Goal: Task Accomplishment & Management: Complete application form

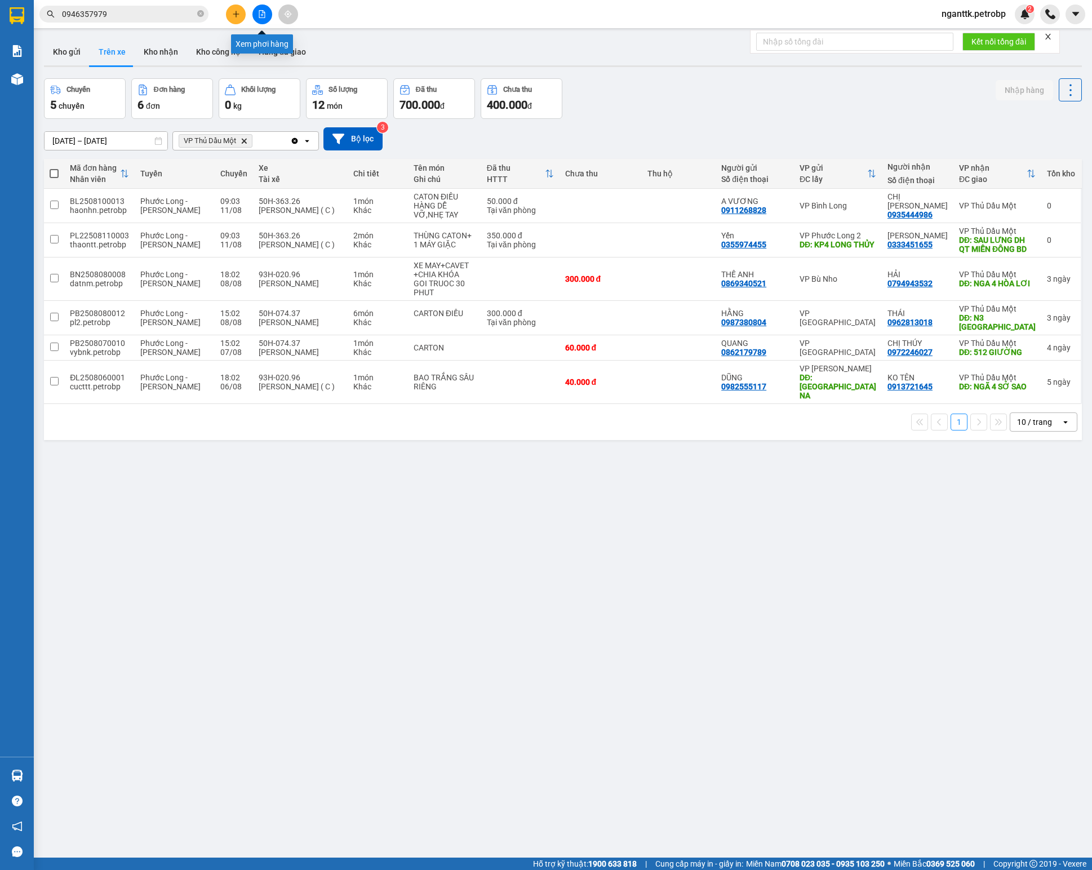
click at [259, 14] on icon "file-add" at bounding box center [262, 14] width 6 height 8
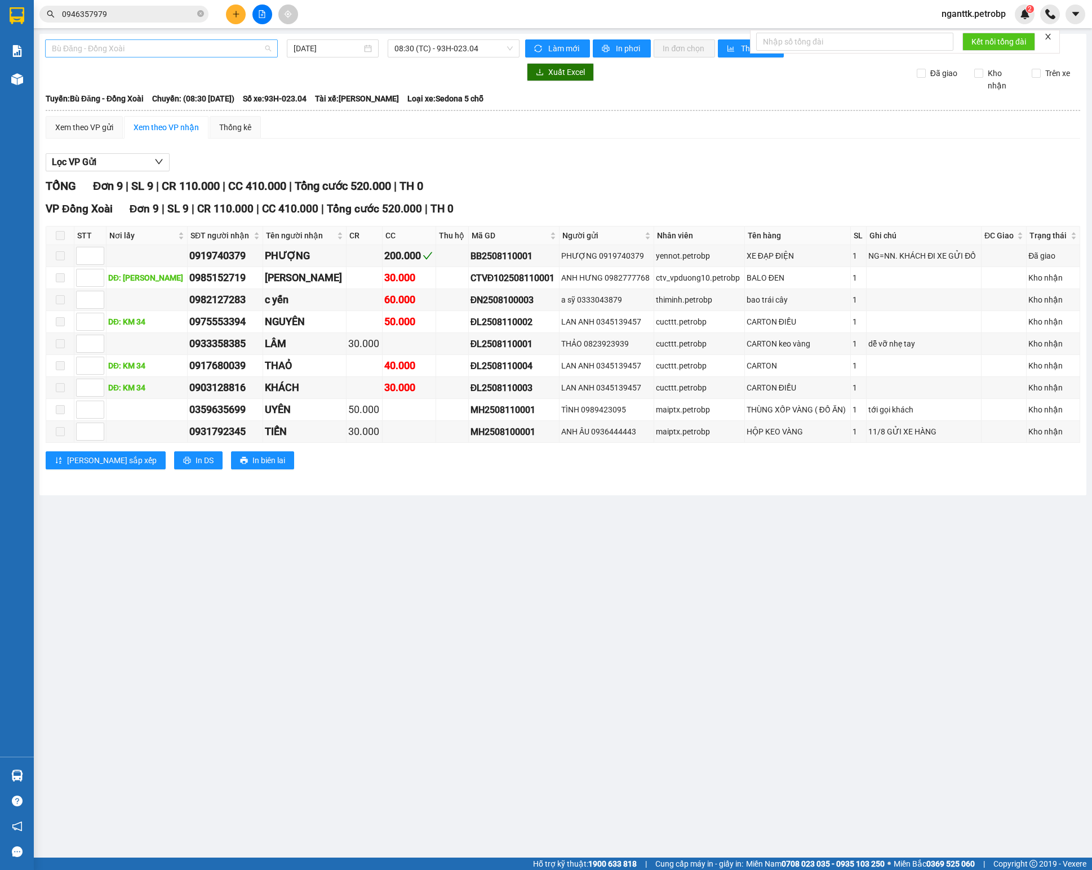
click at [238, 54] on span "Bù Đăng - Đồng Xoài" at bounding box center [161, 48] width 219 height 17
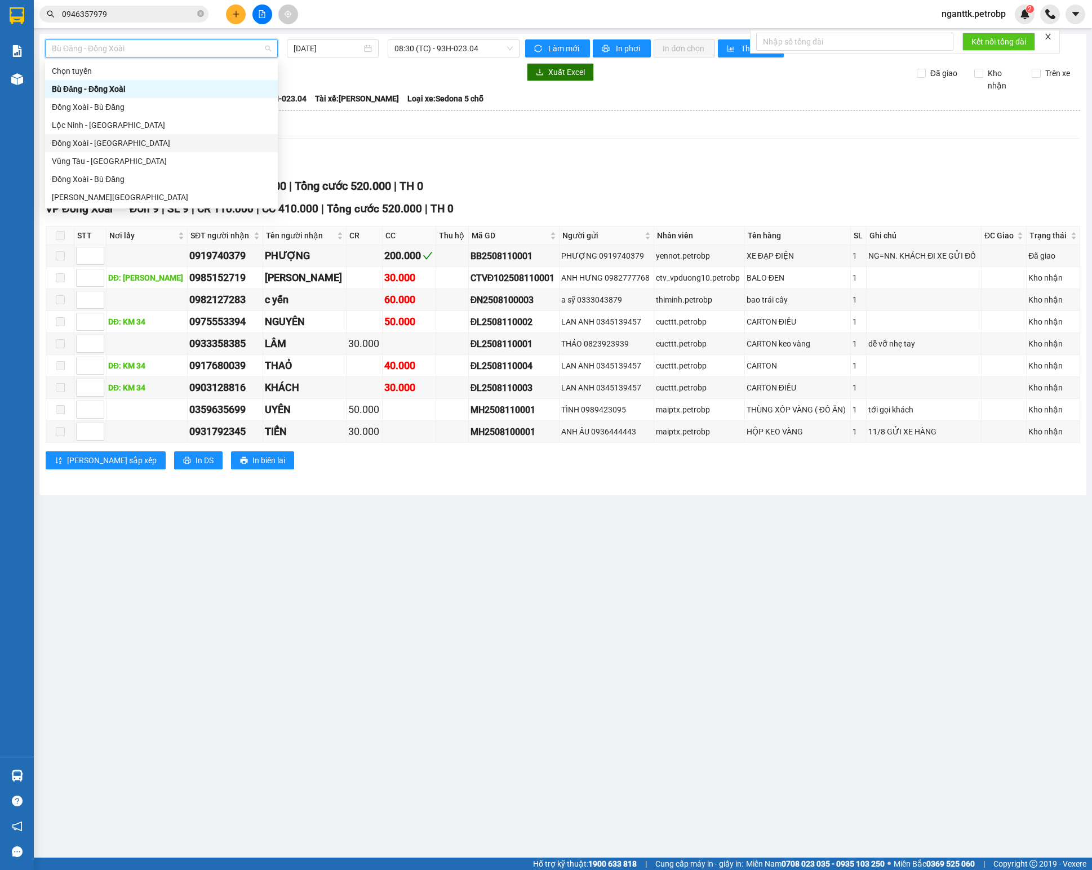
scroll to position [113, 0]
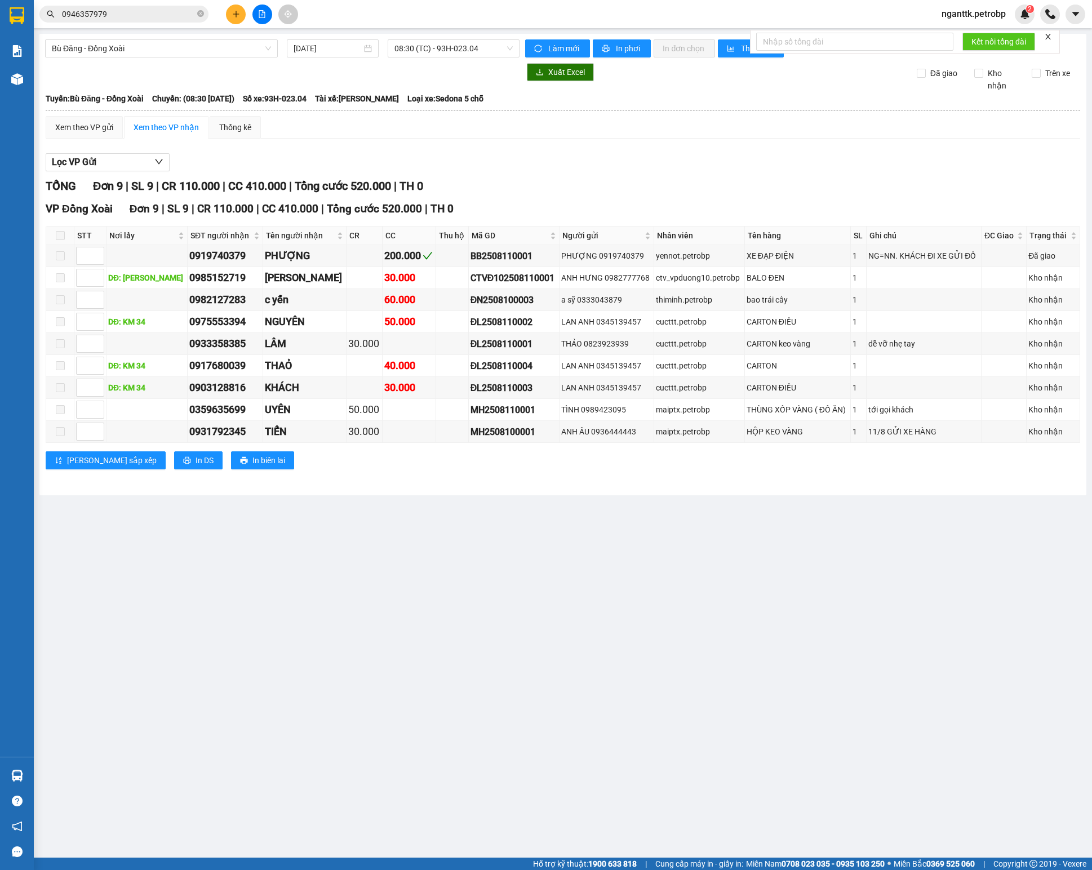
click at [204, 575] on main "Bù Đăng - [GEOGRAPHIC_DATA] [DATE] 08:30 (TC) - 93H-023.04 Làm mới In phơi In đ…" at bounding box center [546, 429] width 1092 height 858
click at [145, 52] on span "Bù Đăng - Đồng Xoài" at bounding box center [161, 48] width 219 height 17
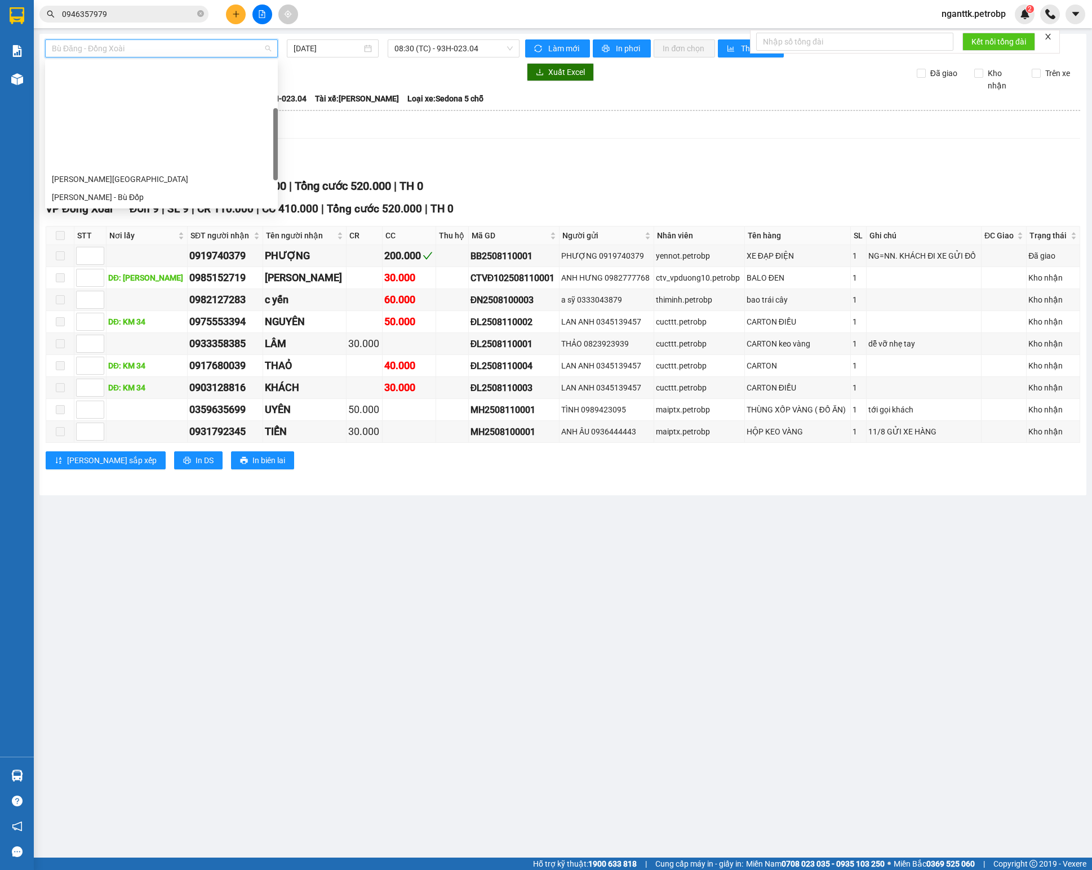
scroll to position [131, 0]
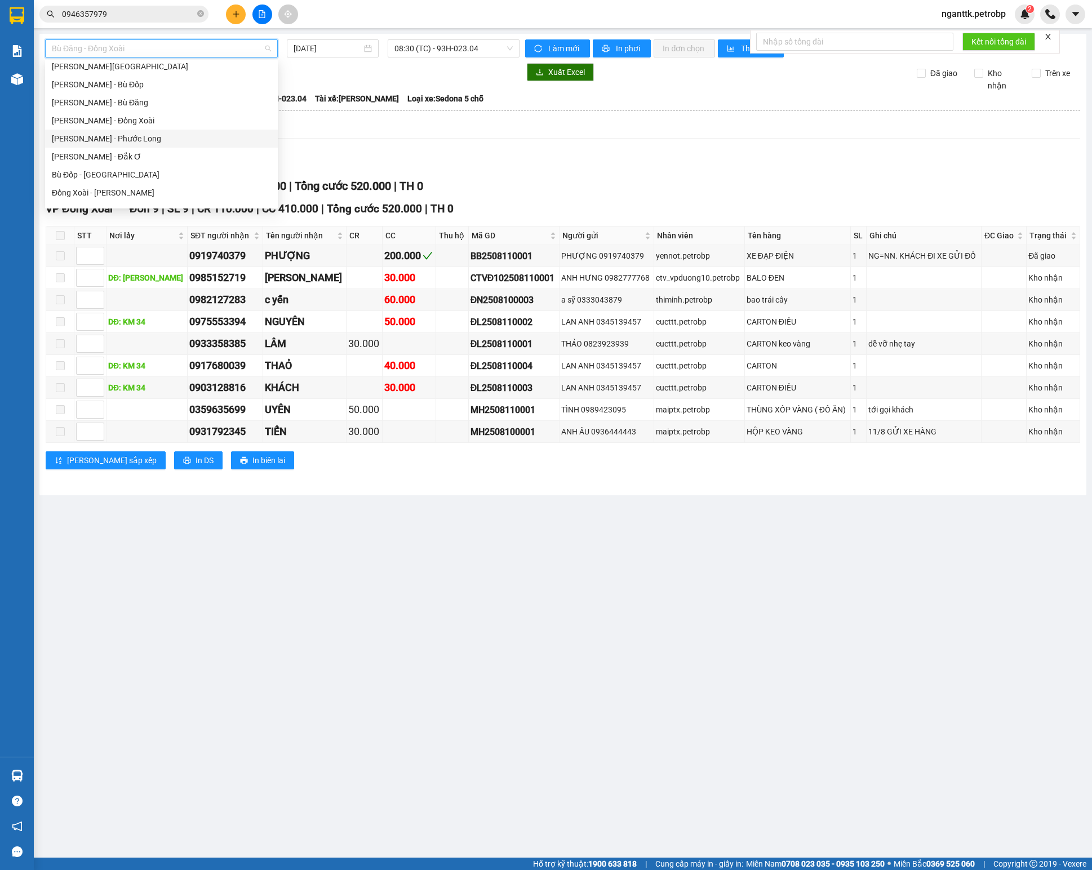
click at [157, 147] on div "[PERSON_NAME] - Phước Long" at bounding box center [161, 139] width 233 height 18
type input "[DATE]"
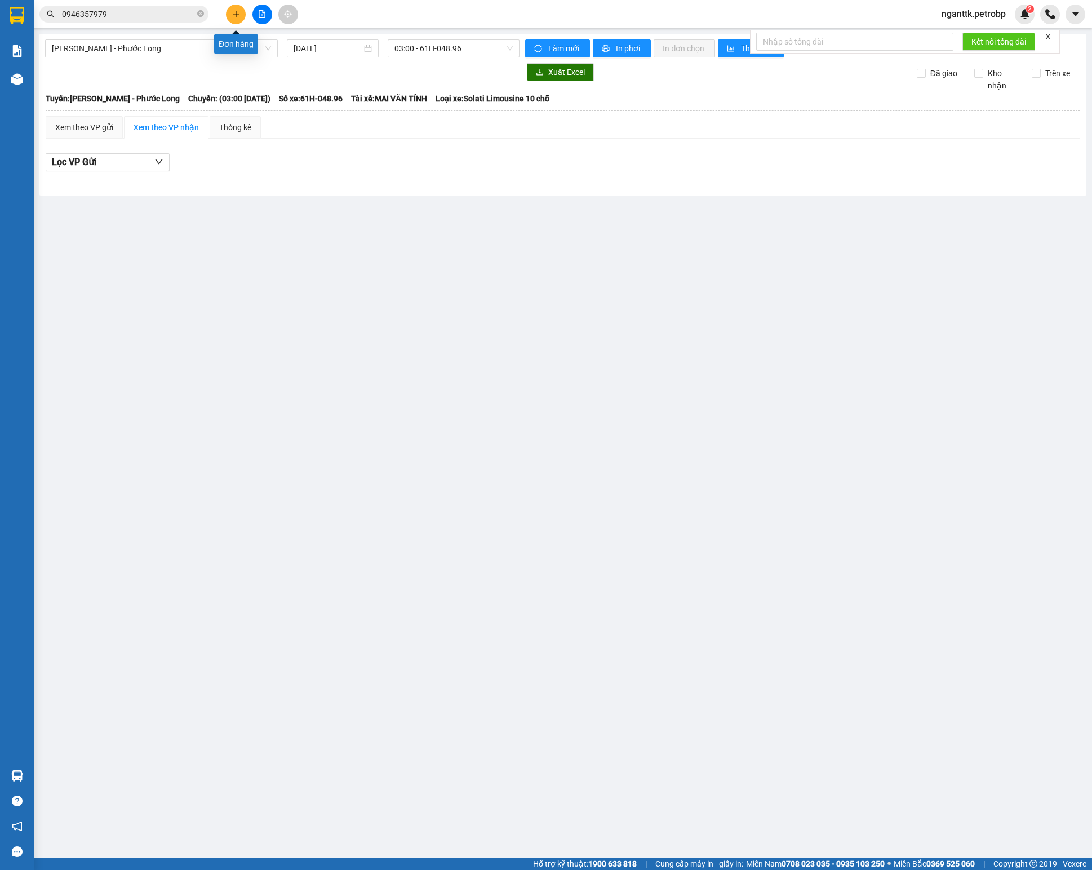
click at [234, 11] on icon "plus" at bounding box center [236, 14] width 8 height 8
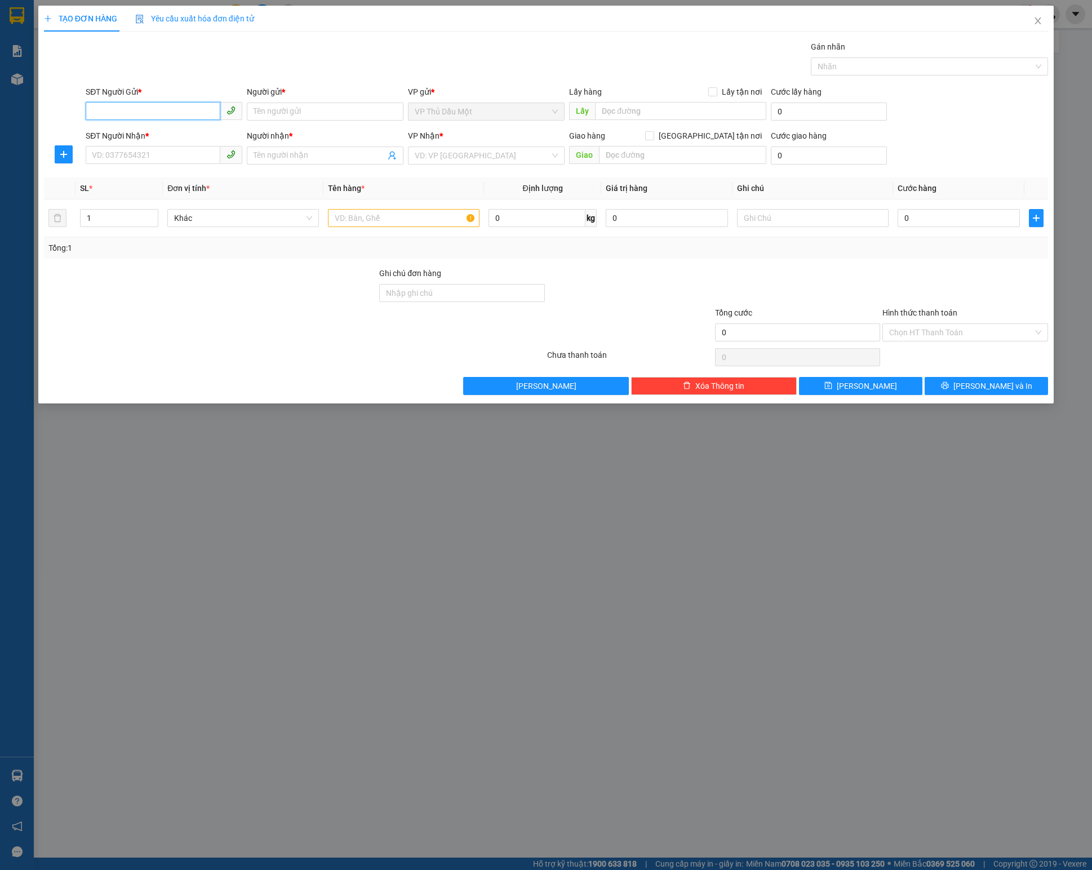
click at [148, 117] on input "SĐT Người Gửi *" at bounding box center [153, 111] width 135 height 18
type input "0"
click at [96, 113] on input "SĐT Người Gửi *" at bounding box center [153, 111] width 135 height 18
paste input "0968095013"
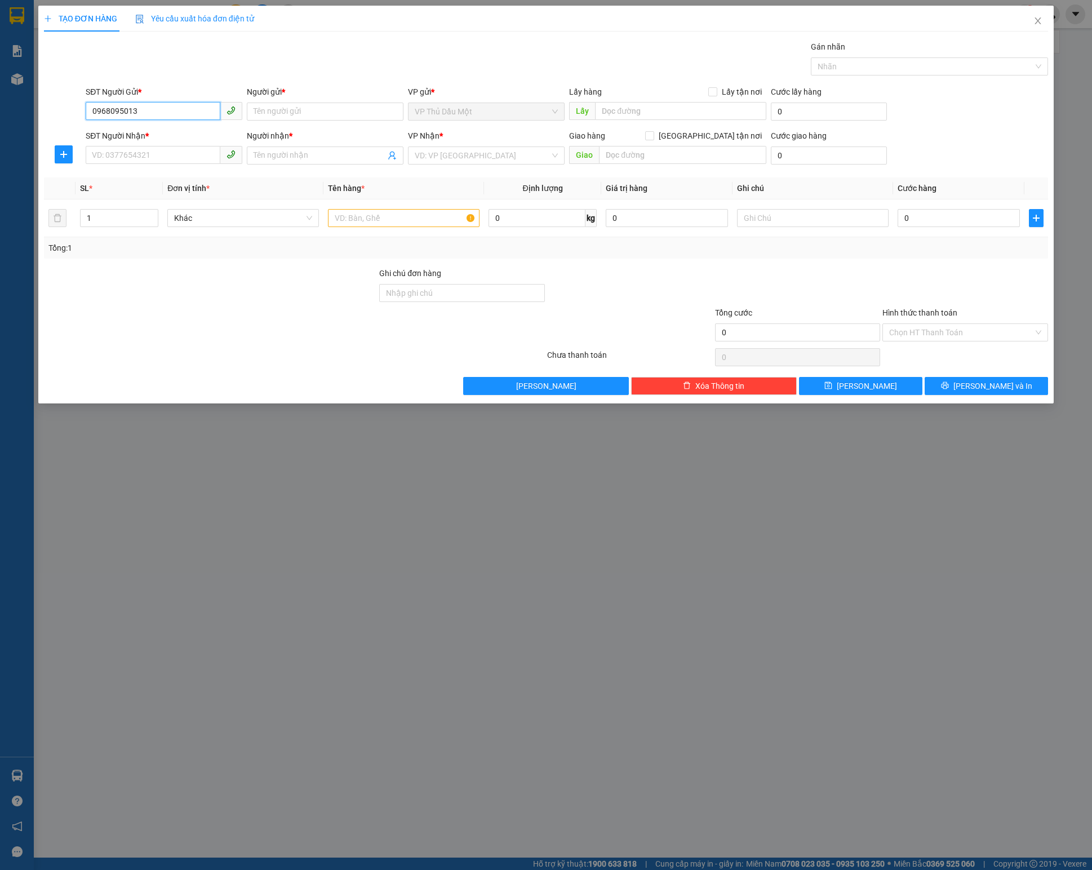
click at [143, 109] on input "0968095013" at bounding box center [153, 111] width 135 height 18
click at [283, 108] on input "Người gửi *" at bounding box center [325, 112] width 157 height 18
click at [177, 108] on input "0968095013" at bounding box center [153, 111] width 135 height 18
type input "0968095012"
click at [139, 154] on input "SĐT Người Nhận *" at bounding box center [153, 155] width 135 height 18
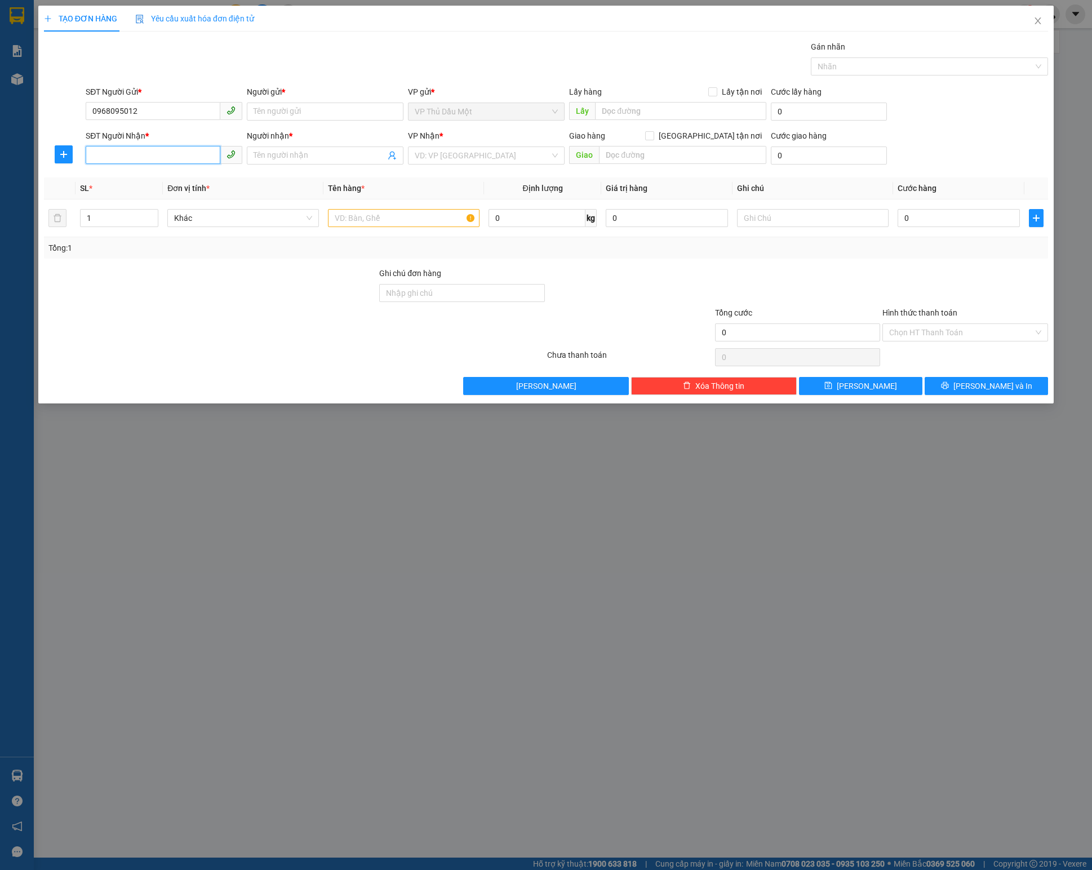
paste input "0968095013"
type input "0968095013"
click at [278, 107] on input "Người gửi *" at bounding box center [325, 112] width 157 height 18
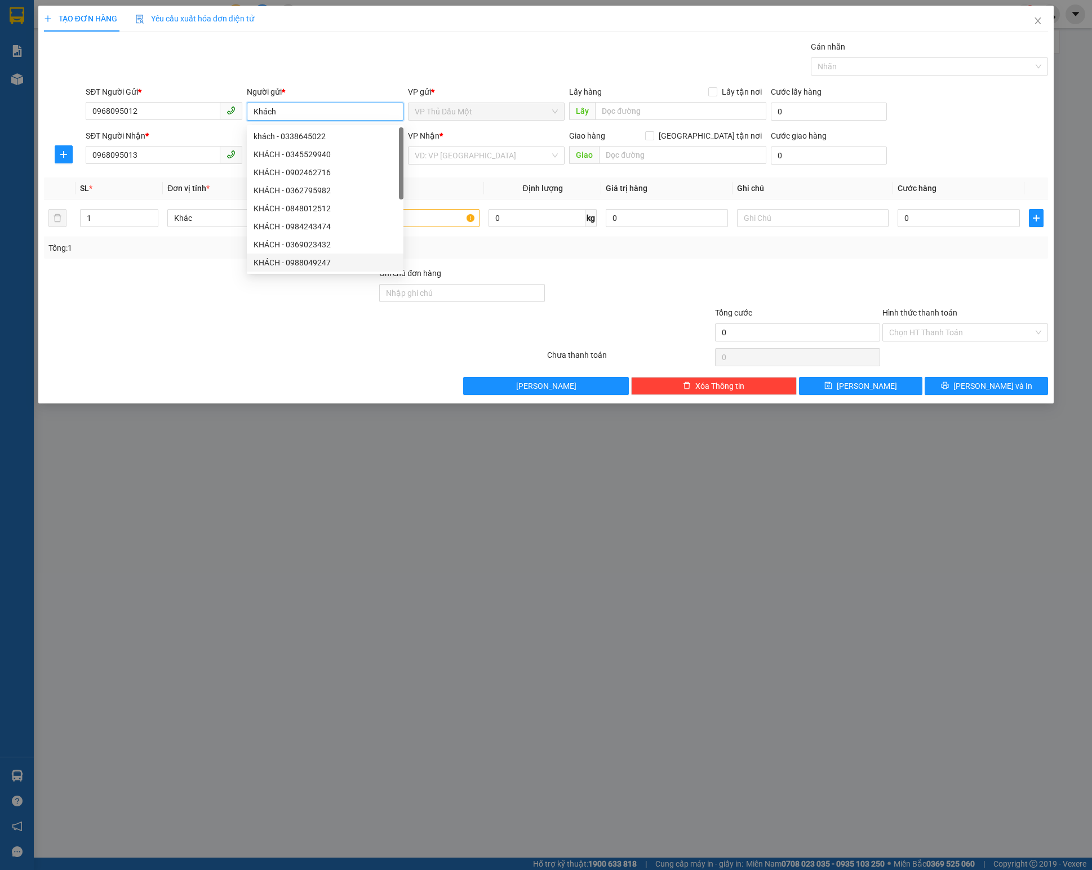
type input "Khách"
click at [255, 344] on div at bounding box center [210, 326] width 335 height 39
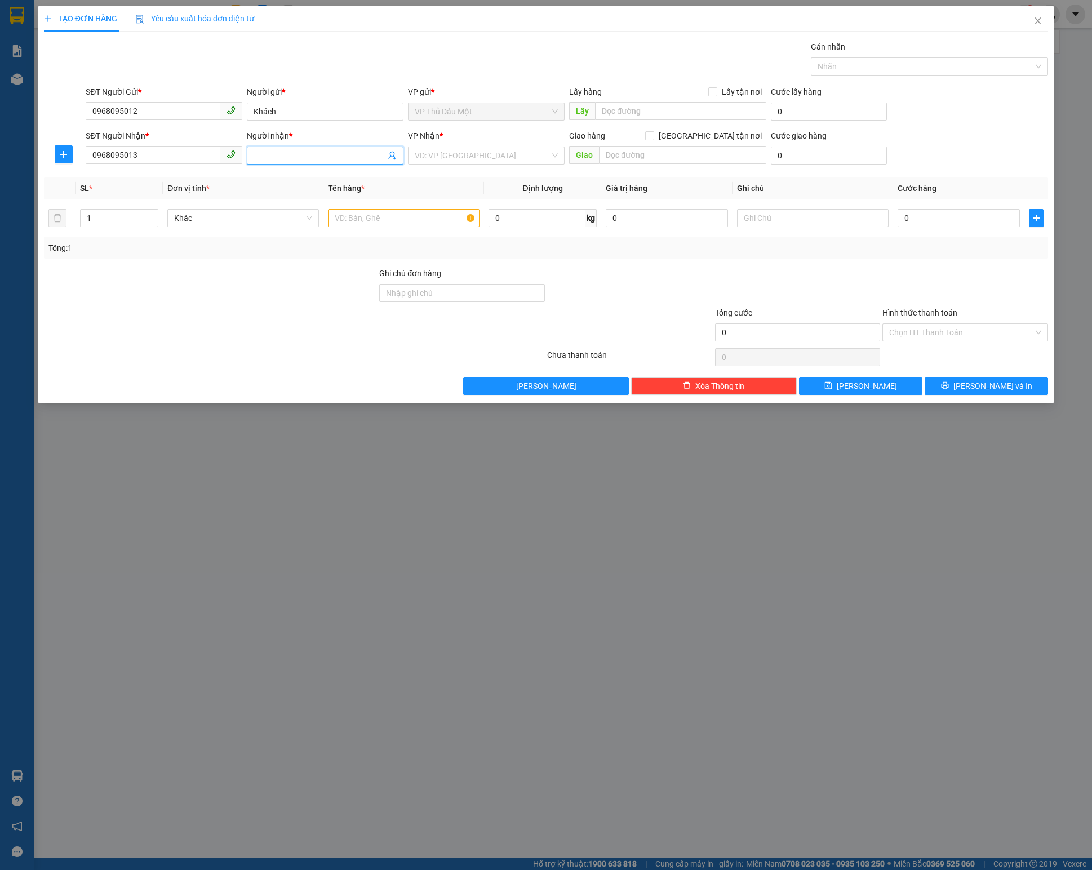
click at [304, 160] on input "Người nhận *" at bounding box center [320, 155] width 132 height 12
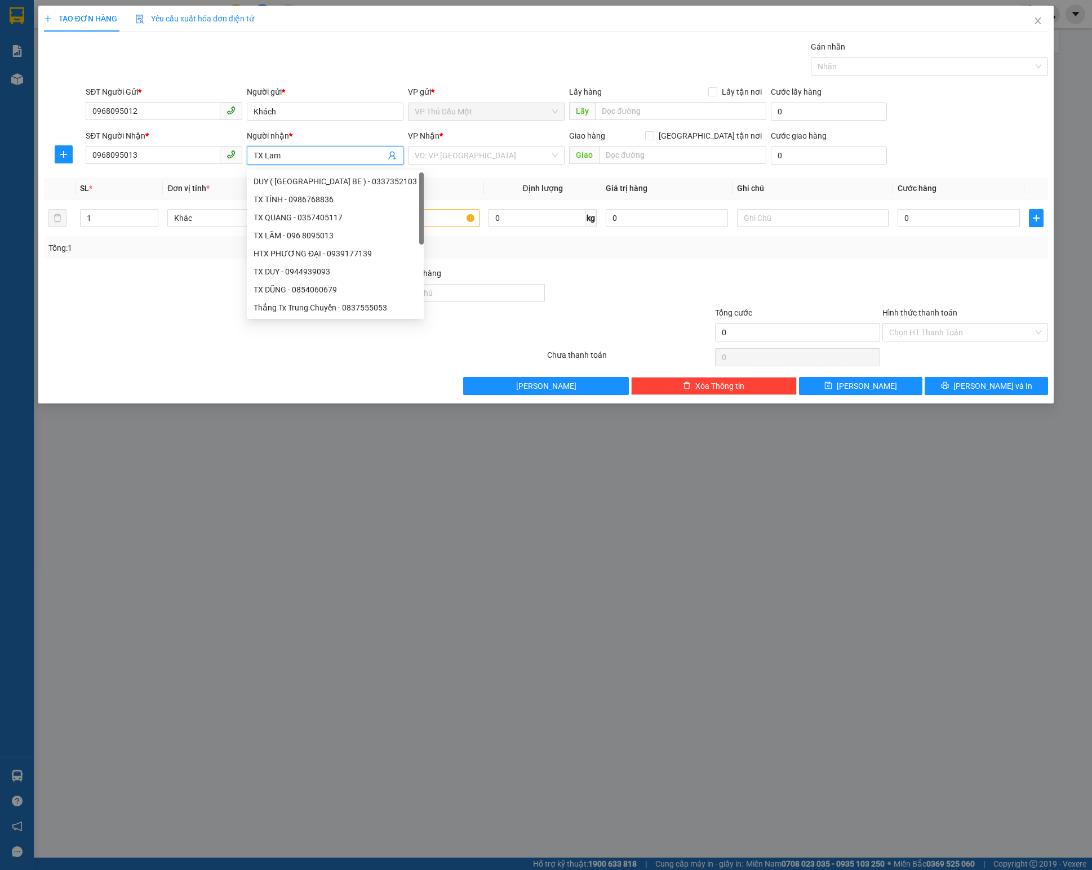
type input "TX Lãm"
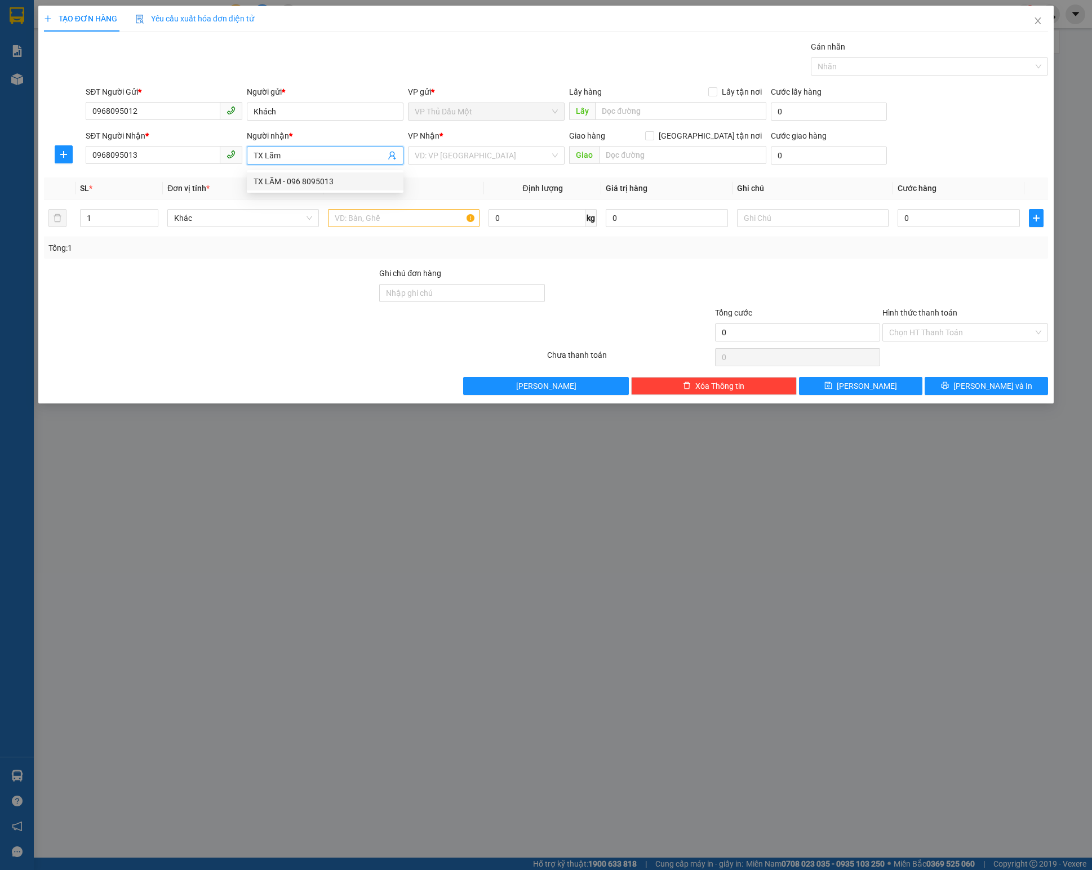
click at [302, 183] on div "TX LÃM - 096 8095013" at bounding box center [325, 181] width 143 height 12
type input "096 8095013"
type input "TX LÃM"
click at [109, 158] on input "096 8095013" at bounding box center [153, 155] width 135 height 18
type input "0968095013"
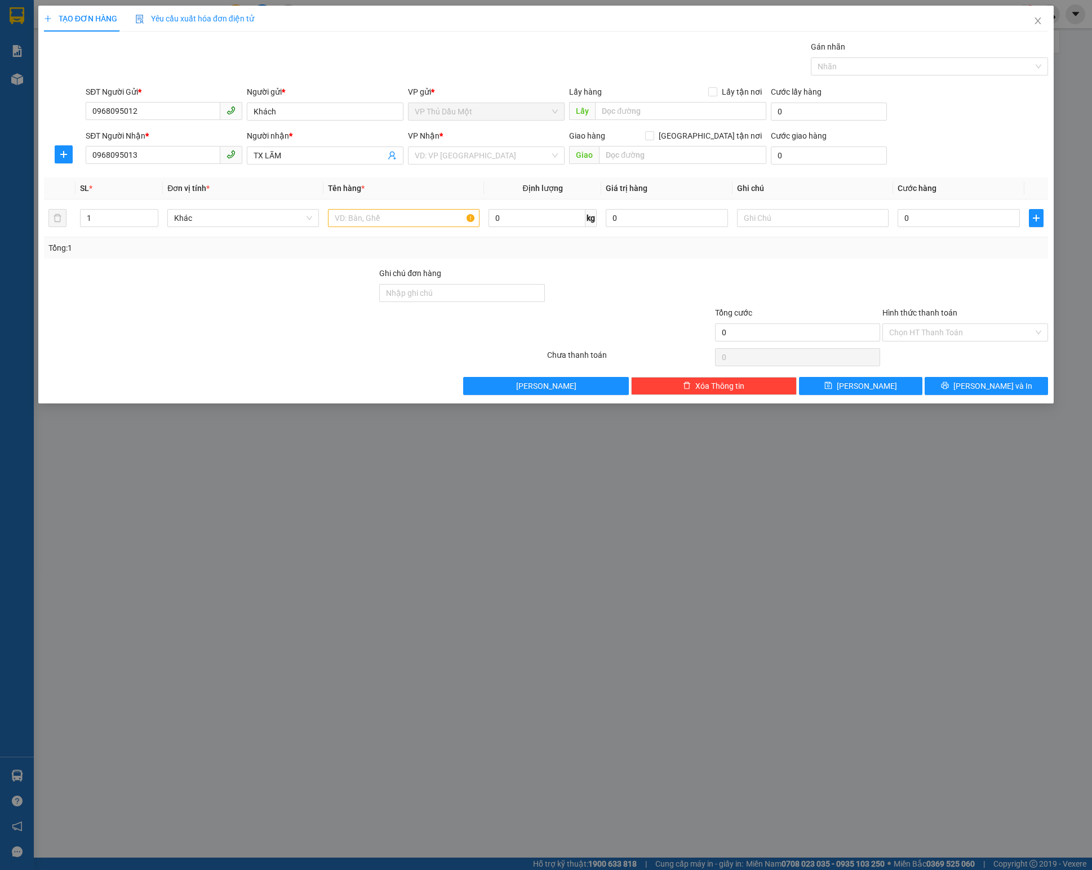
click at [452, 147] on div "VP Nhận *" at bounding box center [486, 138] width 157 height 17
click at [451, 149] on div "VD: VP [GEOGRAPHIC_DATA]" at bounding box center [486, 156] width 157 height 18
type input "đa"
click at [410, 223] on input "text" at bounding box center [404, 218] width 152 height 18
type input "v"
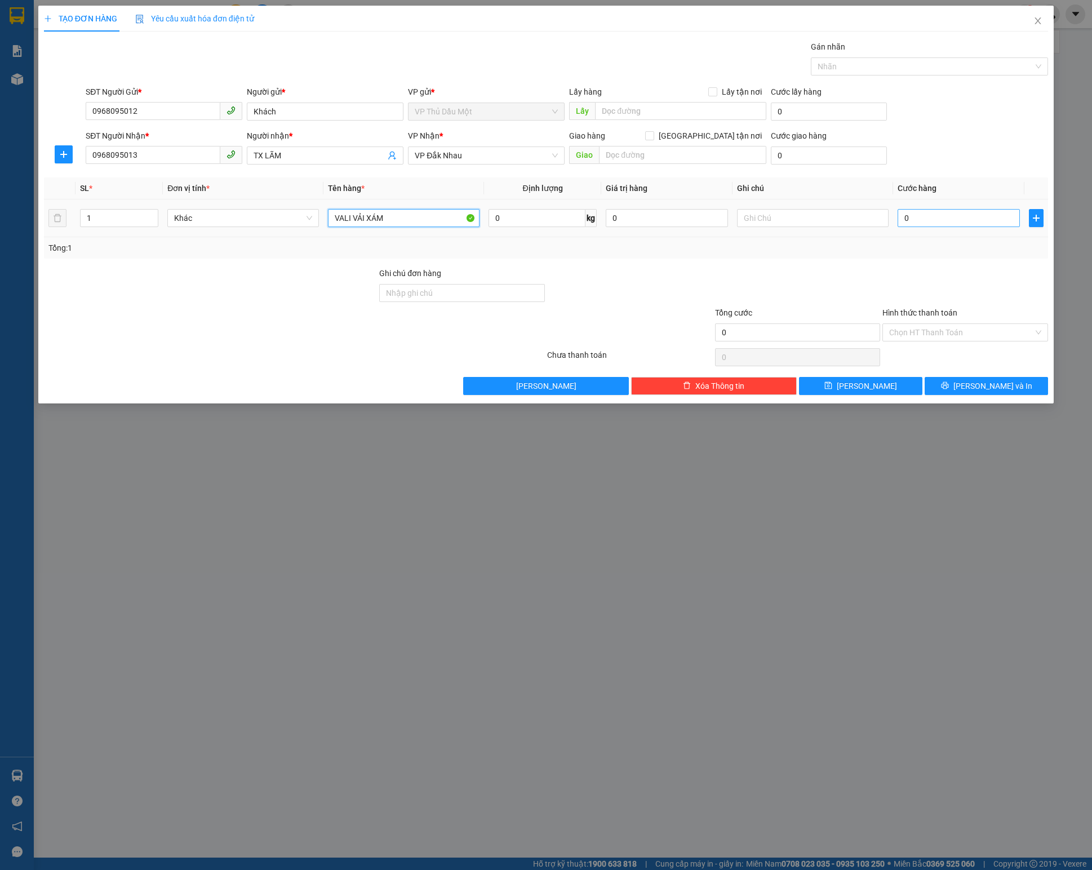
type input "VALI VẢI XÁM"
click at [946, 223] on input "0" at bounding box center [959, 218] width 122 height 18
type input "005"
type input "5"
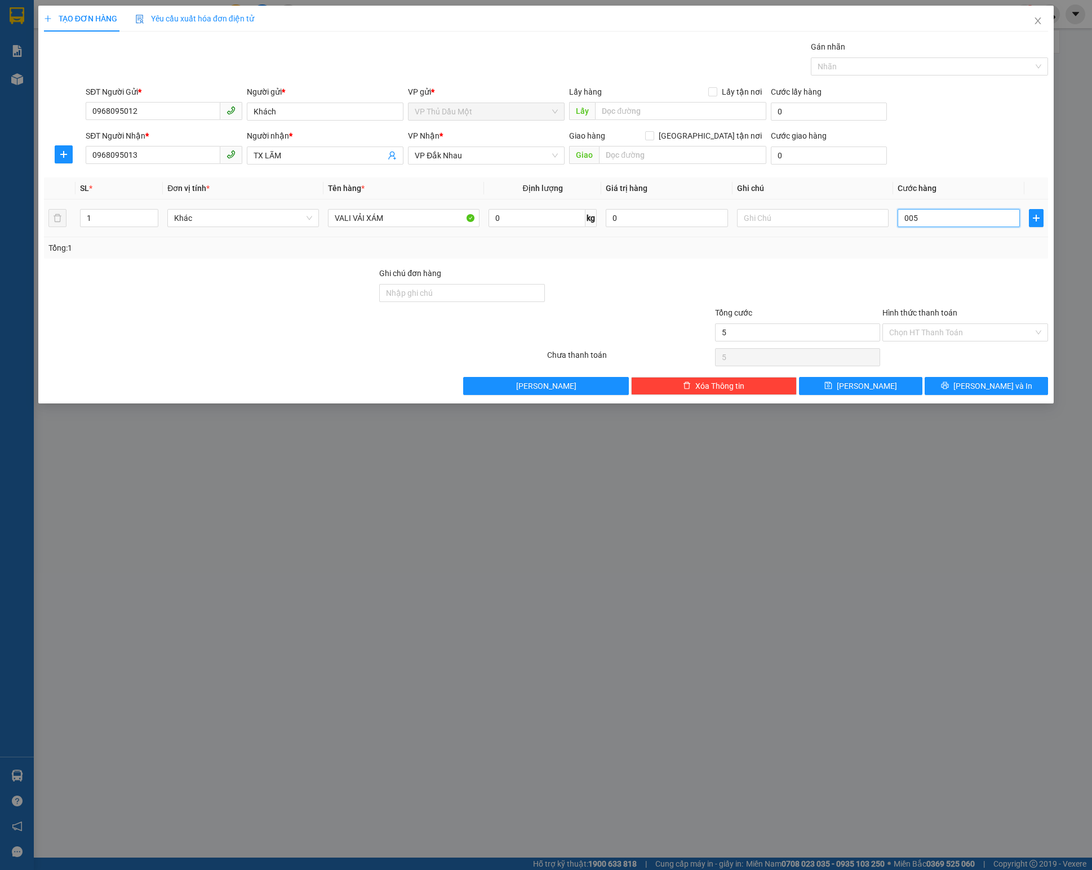
type input "0.050"
type input "50"
click at [873, 284] on div at bounding box center [798, 286] width 168 height 39
type input "50.000"
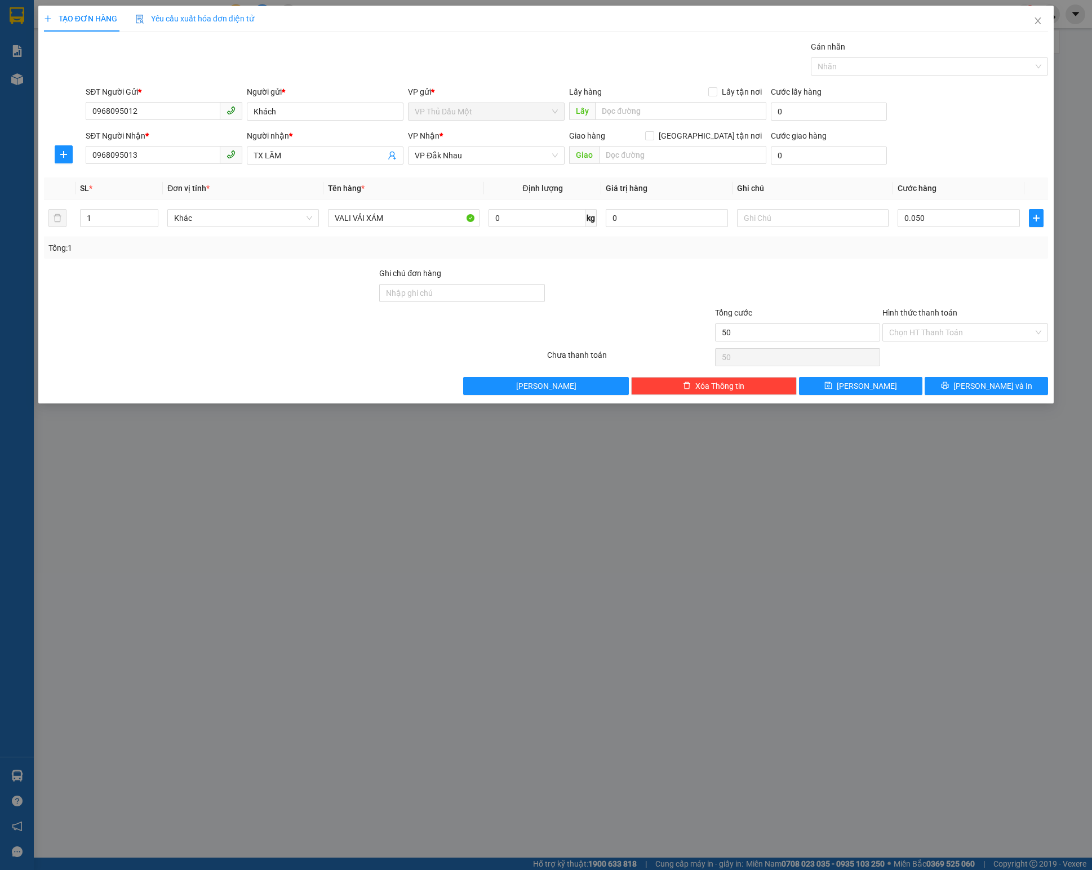
type input "50.000"
click at [206, 109] on input "0968095012" at bounding box center [153, 111] width 135 height 18
click at [338, 110] on input "Khách" at bounding box center [325, 112] width 157 height 18
click at [337, 110] on input "Khách" at bounding box center [325, 112] width 157 height 18
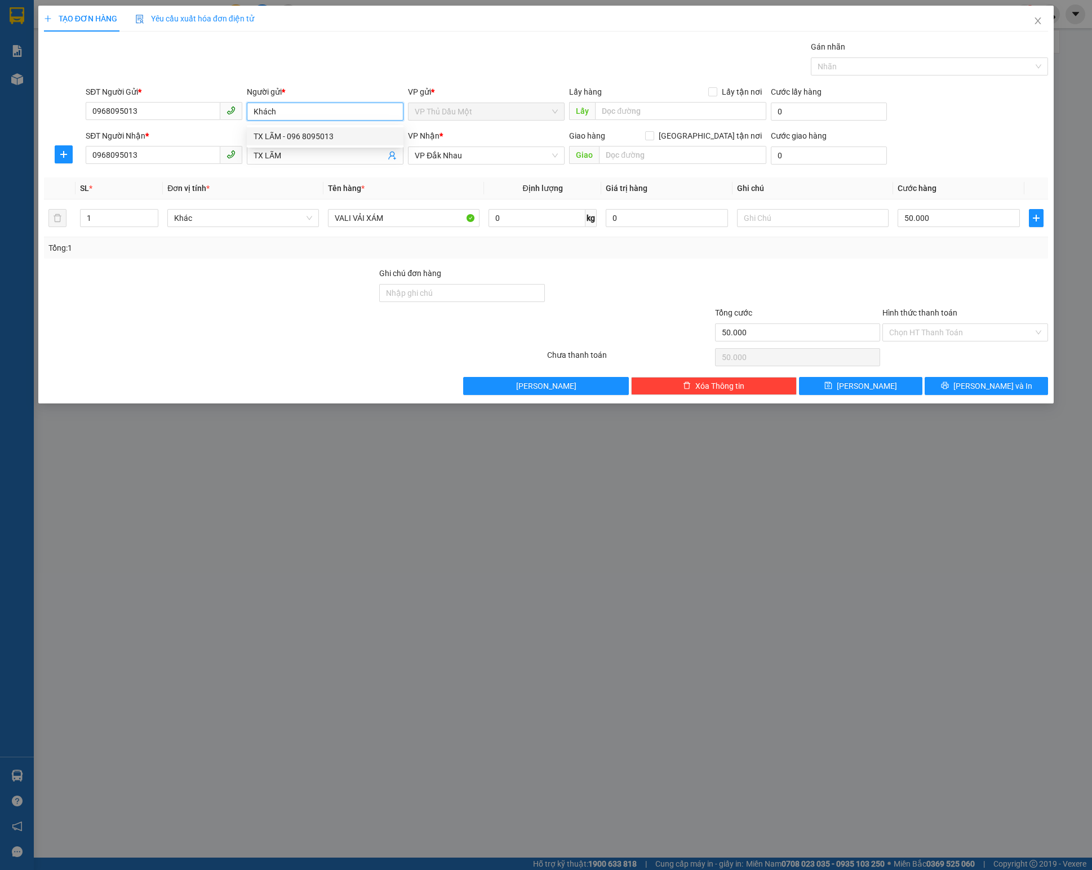
drag, startPoint x: 319, startPoint y: 135, endPoint x: 308, endPoint y: 138, distance: 11.5
click at [318, 135] on div "TX LÃM - 096 8095013" at bounding box center [325, 136] width 143 height 12
type input "096 8095013"
type input "TX LÃM"
click at [110, 110] on input "096 8095013" at bounding box center [153, 111] width 135 height 18
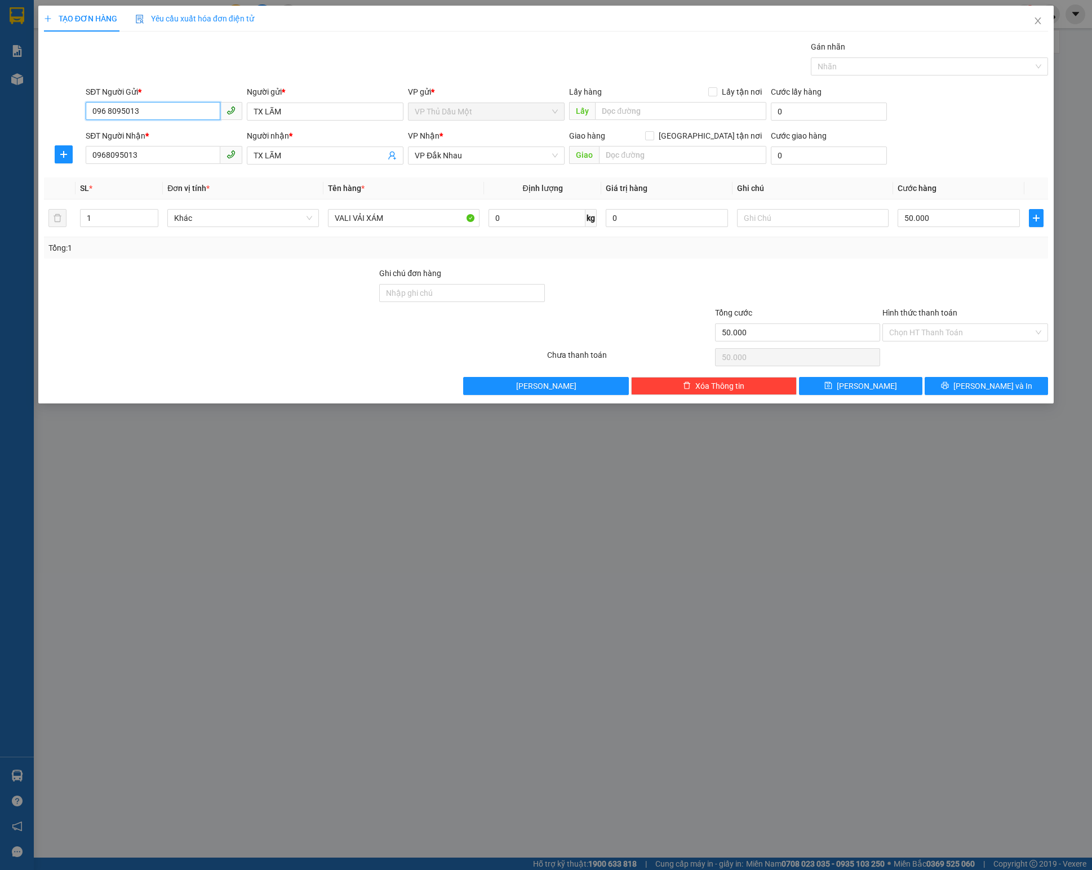
click at [109, 112] on input "096 8095013" at bounding box center [153, 111] width 135 height 18
type input "0968095013"
click at [256, 113] on input "TX LÃM" at bounding box center [325, 112] width 157 height 18
click at [262, 113] on input "TX LÃM" at bounding box center [325, 112] width 157 height 18
click at [257, 113] on input "TX LÃM" at bounding box center [325, 112] width 157 height 18
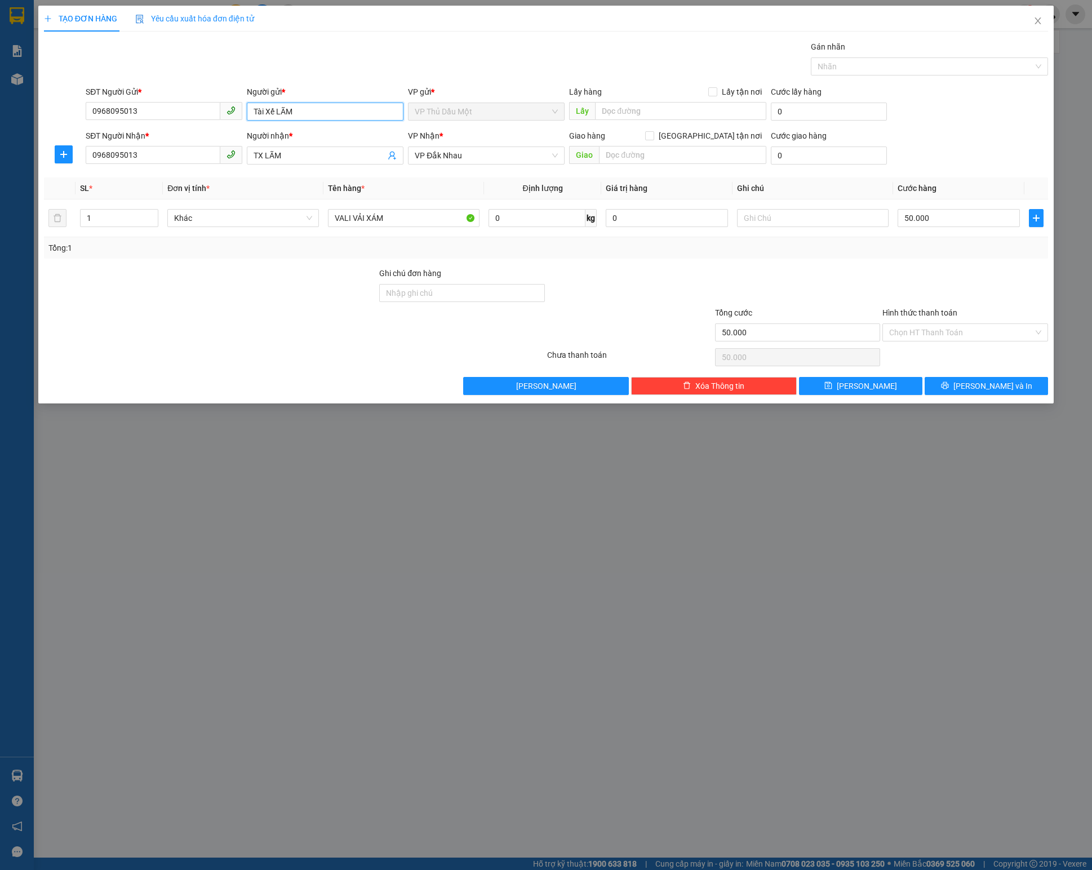
drag, startPoint x: 297, startPoint y: 110, endPoint x: 242, endPoint y: 112, distance: 54.1
click at [242, 112] on div "SĐT Người Gửi * 0968095013 Người gửi * Tài Xế LÃM Tài Xế LÃM VP gửi * VP Thủ Dầ…" at bounding box center [566, 105] width 967 height 39
type input "Tài Xế LÃM"
click at [281, 152] on input "TX LÃM" at bounding box center [320, 155] width 132 height 12
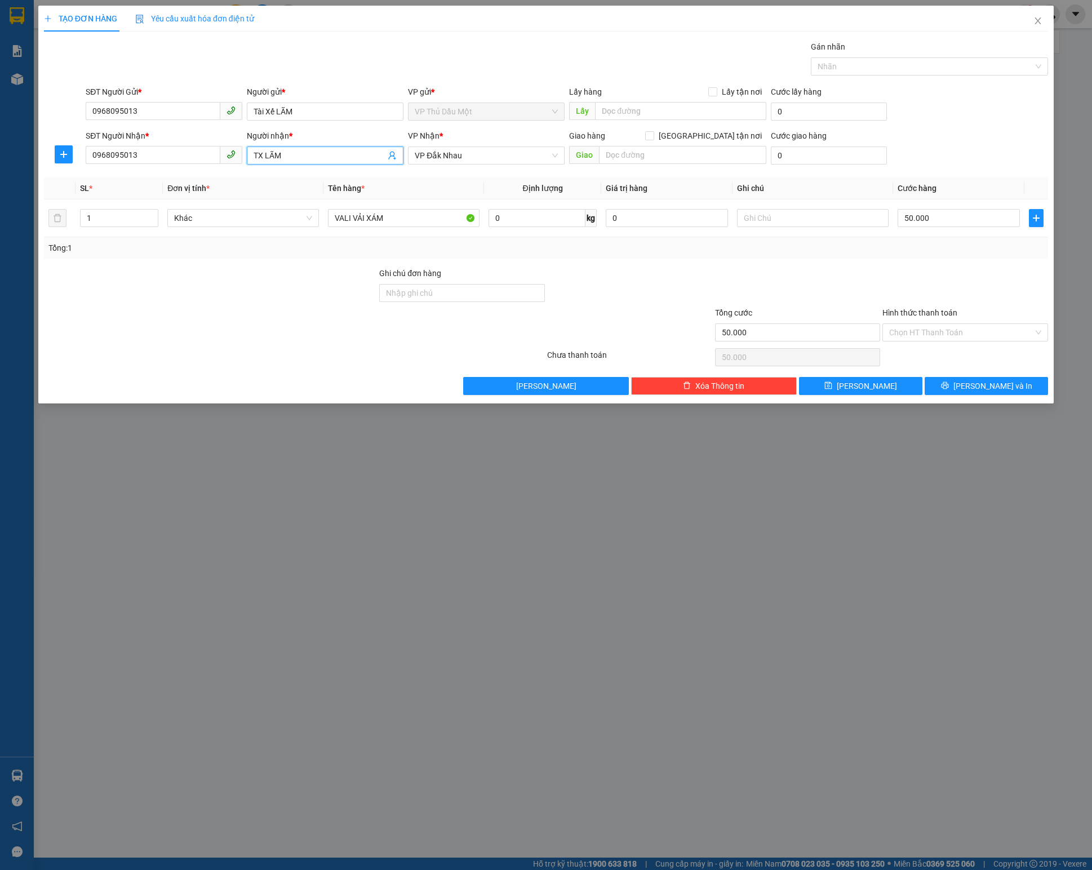
click at [281, 152] on input "TX LÃM" at bounding box center [320, 155] width 132 height 12
paste input "ài Xế"
type input "Tài Xế LÃM"
click at [61, 154] on icon "plus" at bounding box center [63, 154] width 9 height 9
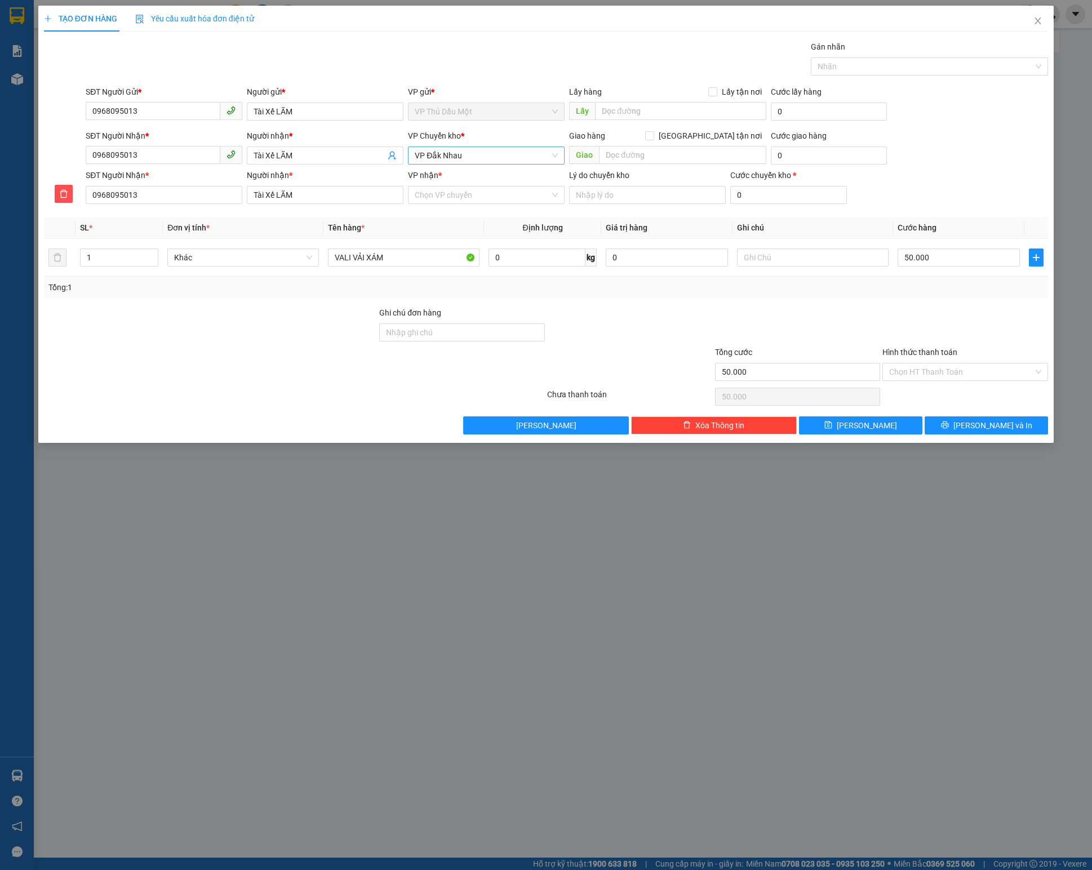
click at [460, 159] on span "VP Đắk Nhau" at bounding box center [486, 155] width 143 height 17
type input "đ"
click at [430, 195] on input "VP nhận *" at bounding box center [482, 195] width 135 height 17
type input "đ"
click at [460, 333] on div "VP Đắk Nhau" at bounding box center [486, 329] width 143 height 12
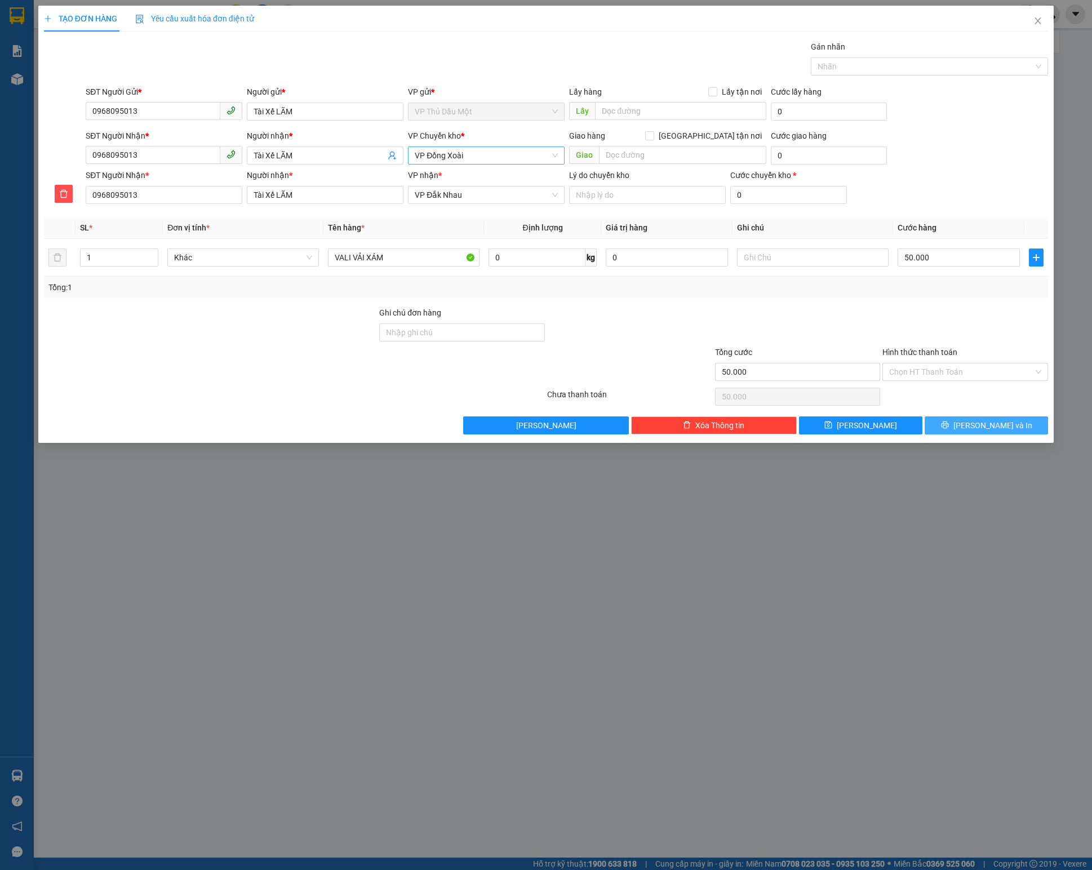
click at [949, 429] on icon "printer" at bounding box center [945, 425] width 8 height 8
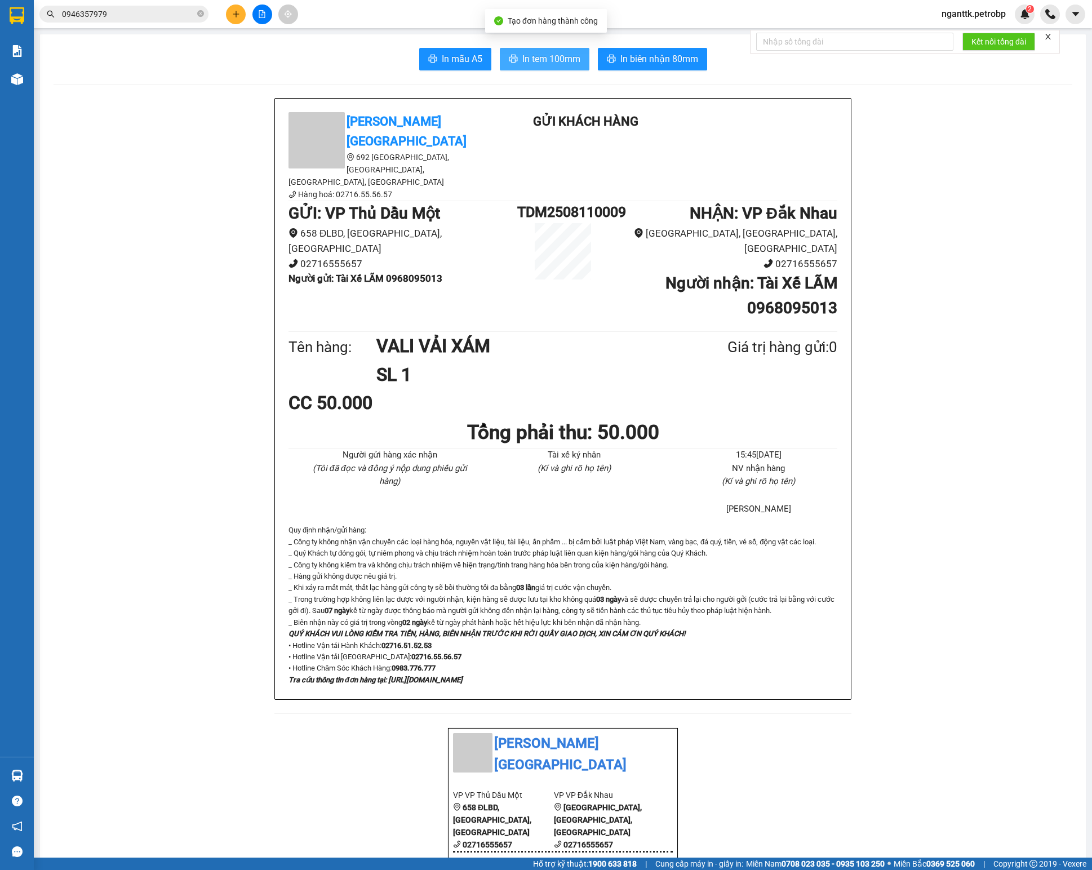
click at [514, 69] on button "In tem 100mm" at bounding box center [545, 59] width 90 height 23
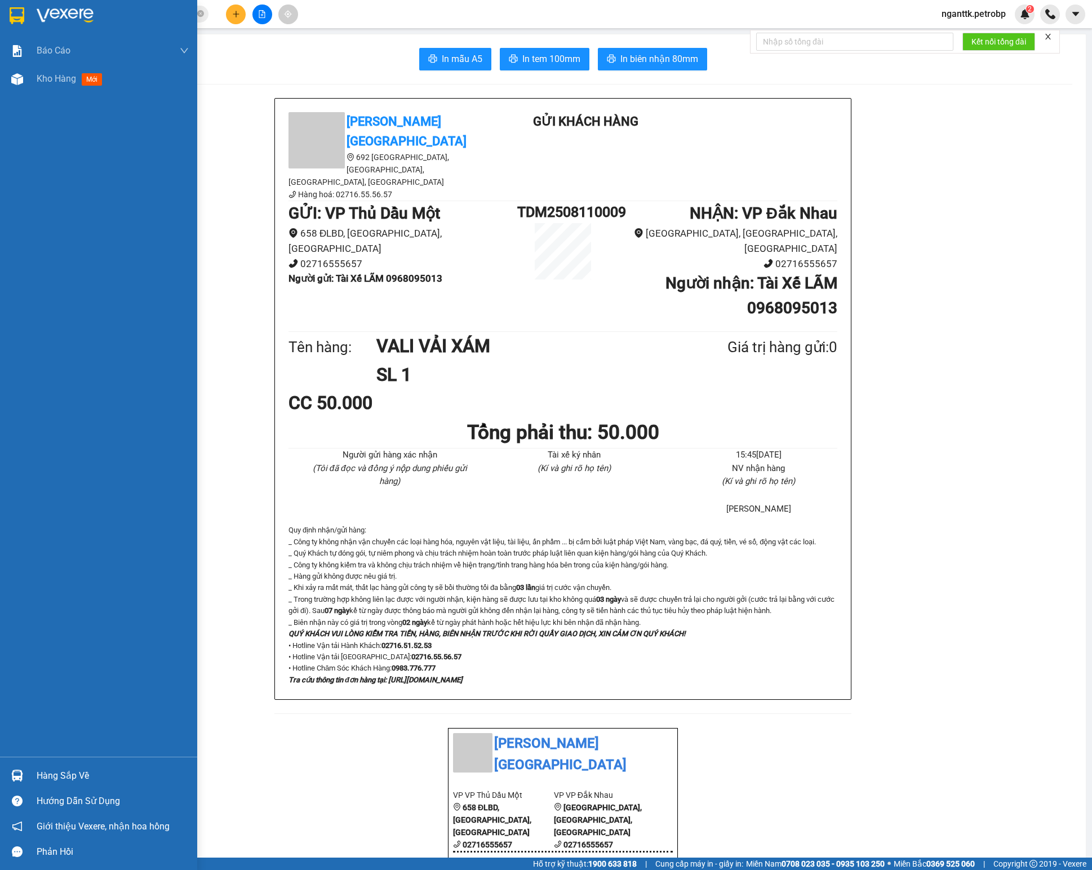
click at [19, 764] on div "Hàng sắp về" at bounding box center [98, 775] width 197 height 25
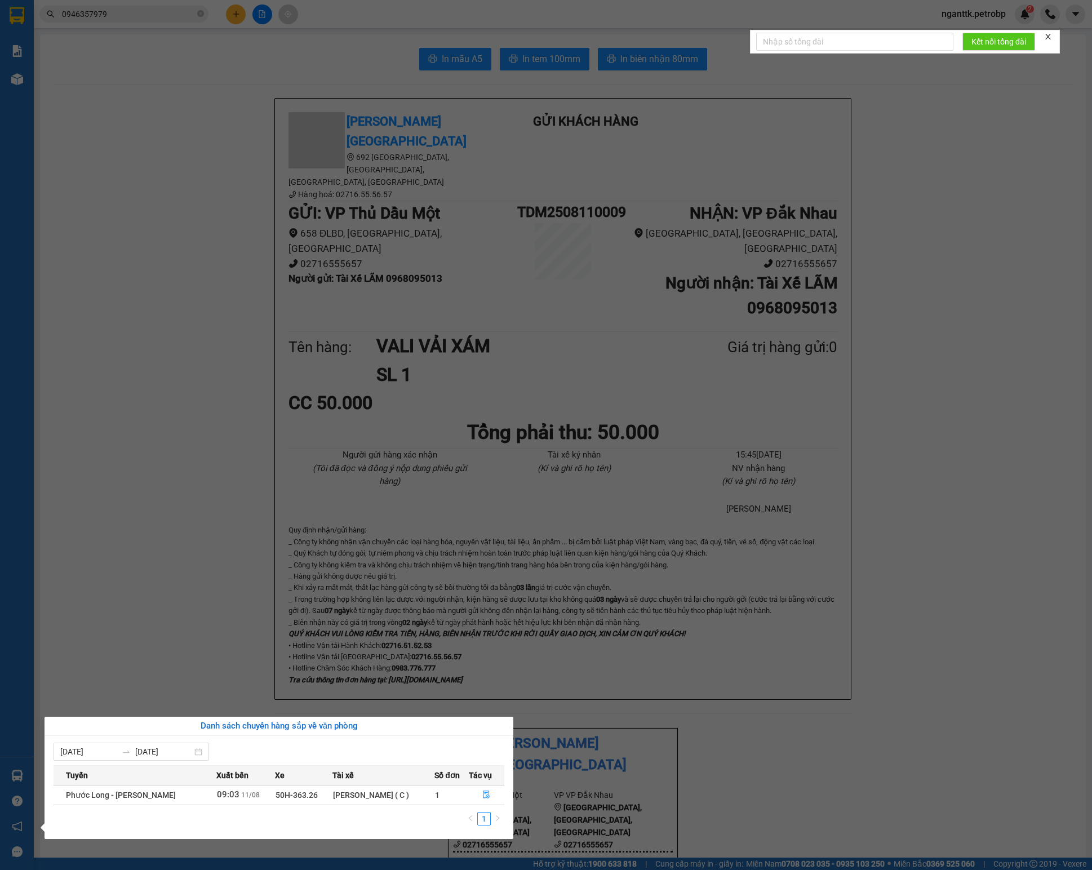
click at [353, 796] on div "[PERSON_NAME] ( C )" at bounding box center [383, 795] width 101 height 12
click at [483, 800] on span "file-done" at bounding box center [487, 795] width 8 height 9
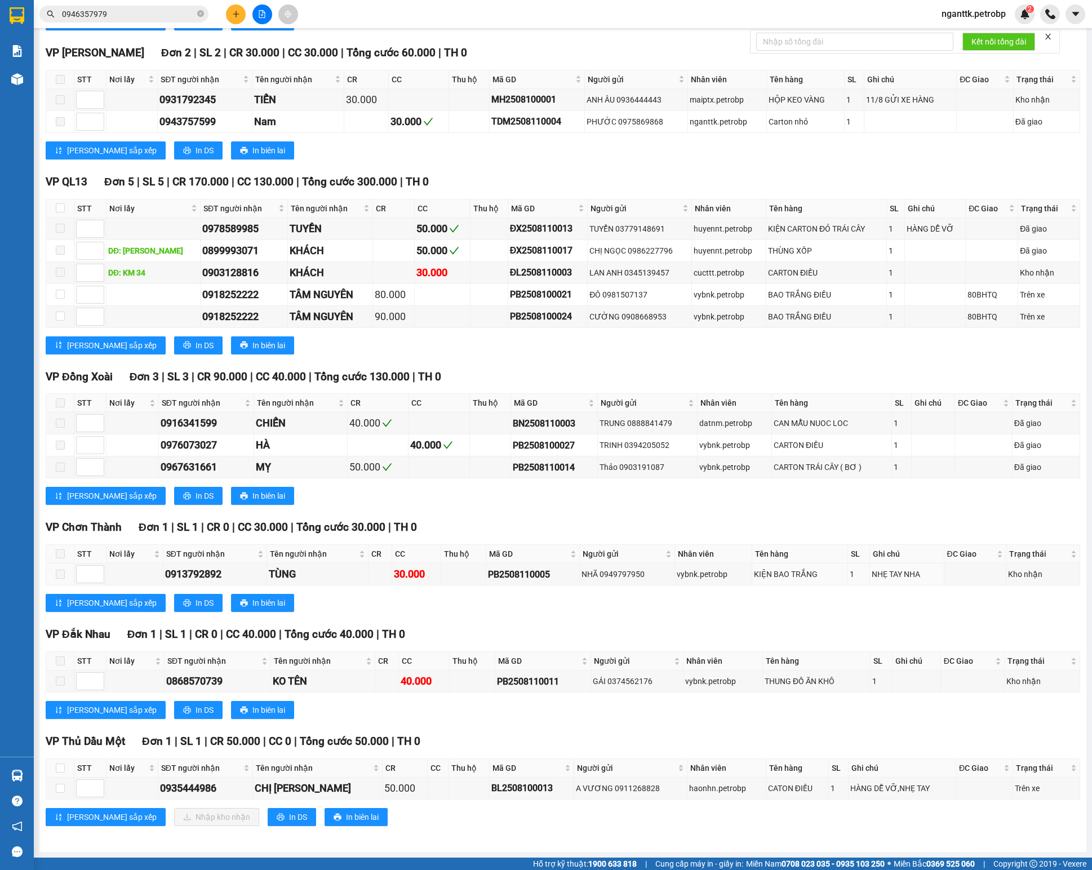
scroll to position [1276, 0]
click at [175, 787] on div "0935444986" at bounding box center [205, 789] width 91 height 16
copy div "0935444986"
click at [64, 789] on input "checkbox" at bounding box center [60, 788] width 9 height 9
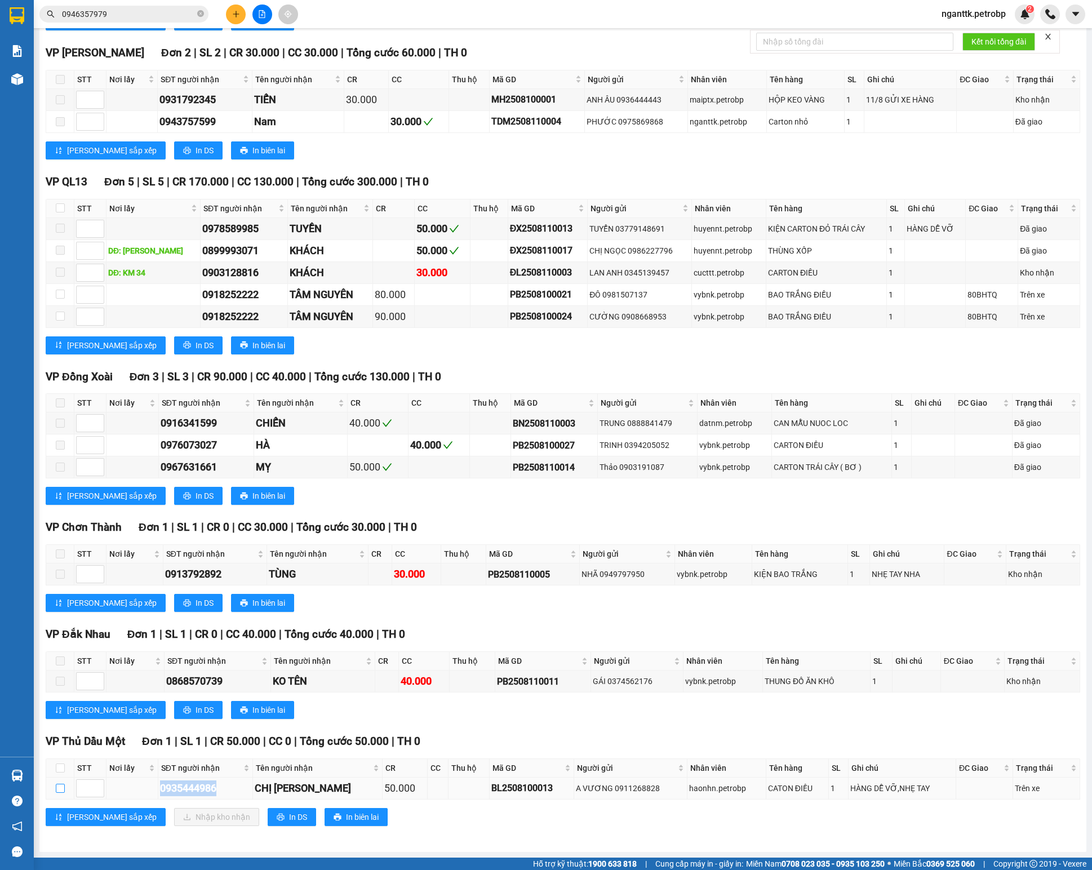
checkbox input "true"
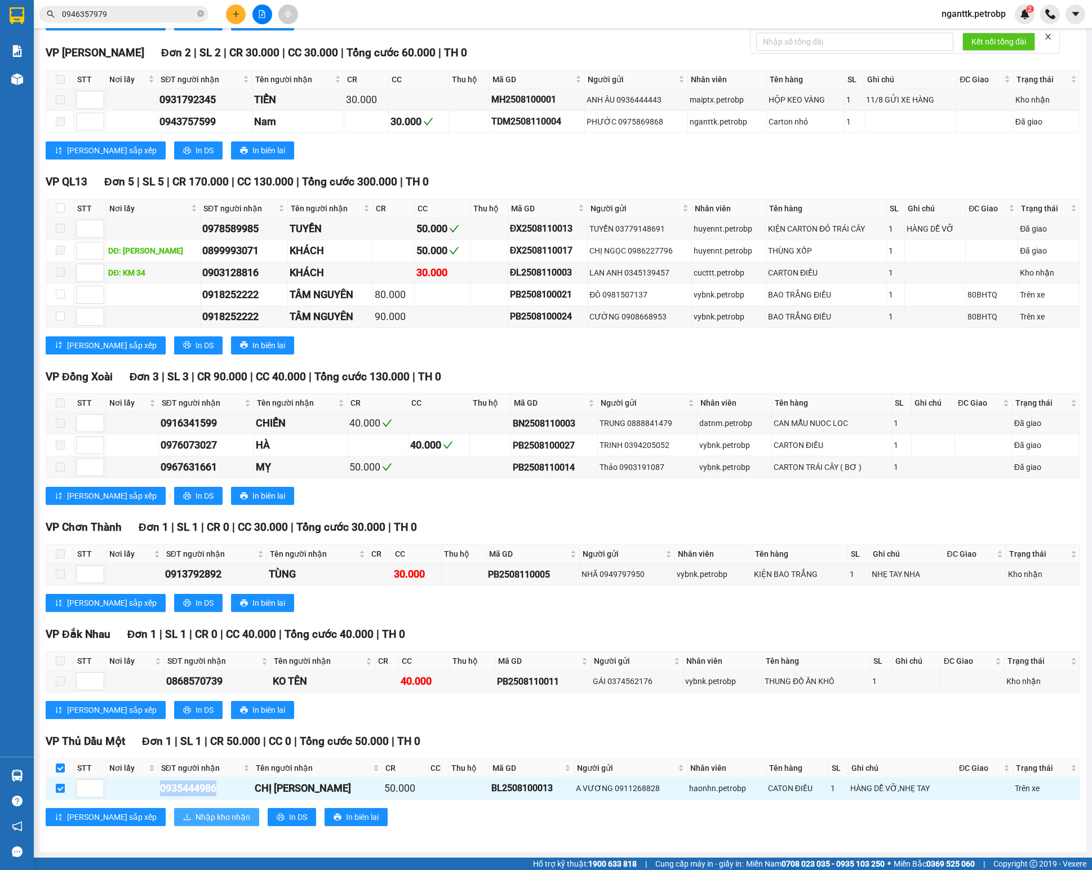
click at [196, 816] on span "Nhập kho nhận" at bounding box center [223, 817] width 55 height 12
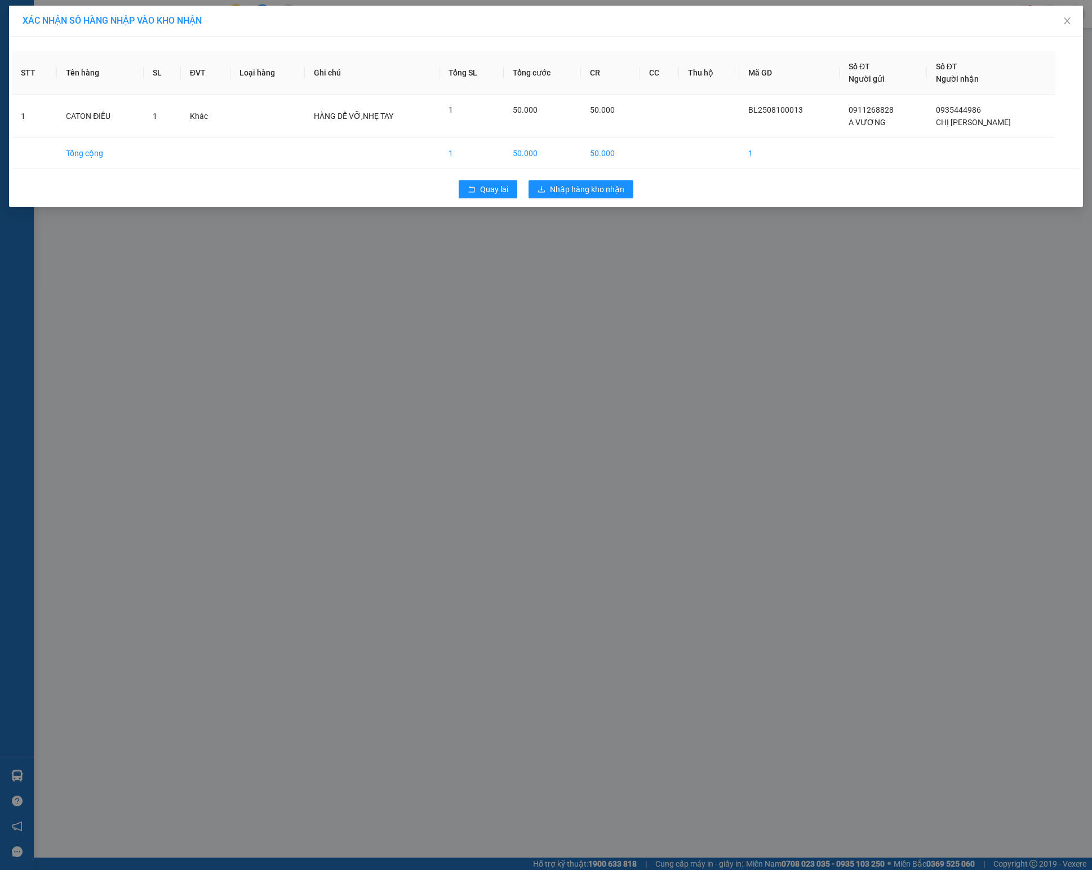
click at [594, 180] on div "Quay lại Nhập hàng kho nhận" at bounding box center [546, 189] width 1069 height 29
click at [601, 196] on span "Nhập hàng kho nhận" at bounding box center [587, 189] width 74 height 12
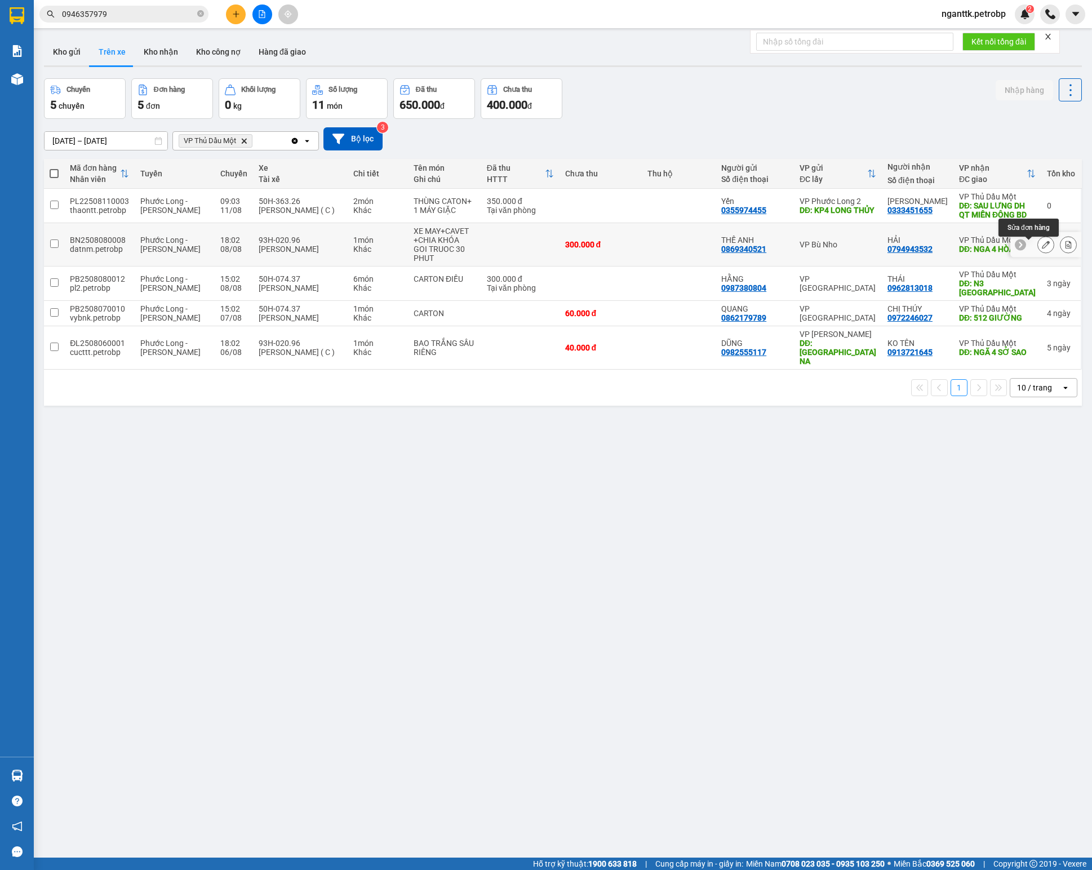
click at [1042, 248] on icon at bounding box center [1046, 245] width 8 height 8
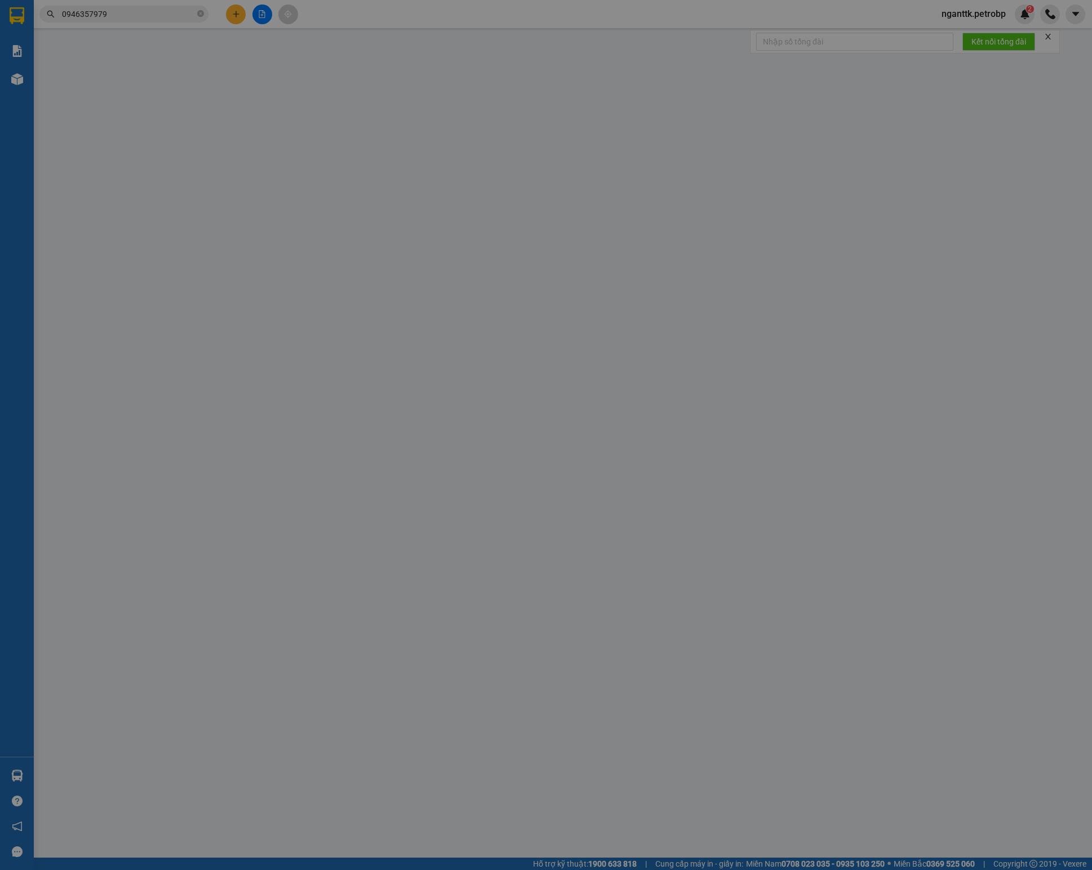
type input "0869340521"
type input "THẾ ANH"
type input "0794943532"
type input "HẢI"
type input "NGA 4 HÒA LƠI"
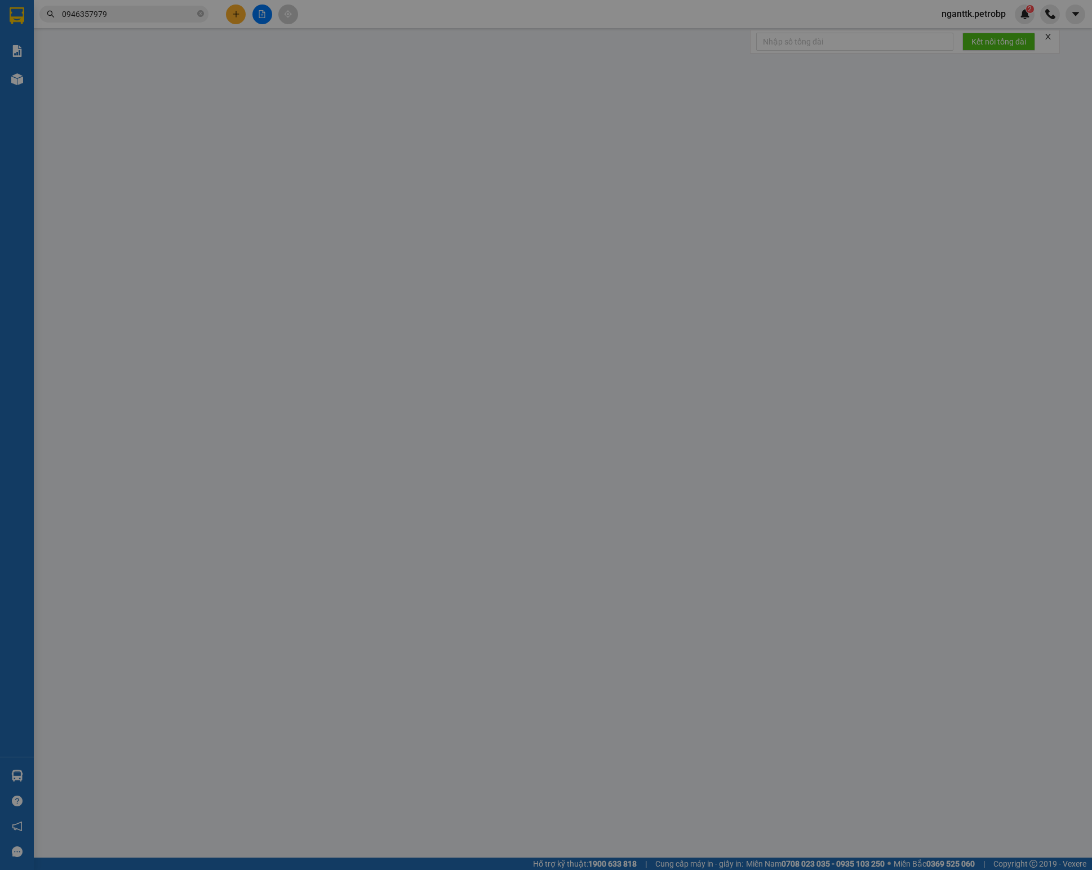
type input "300.000"
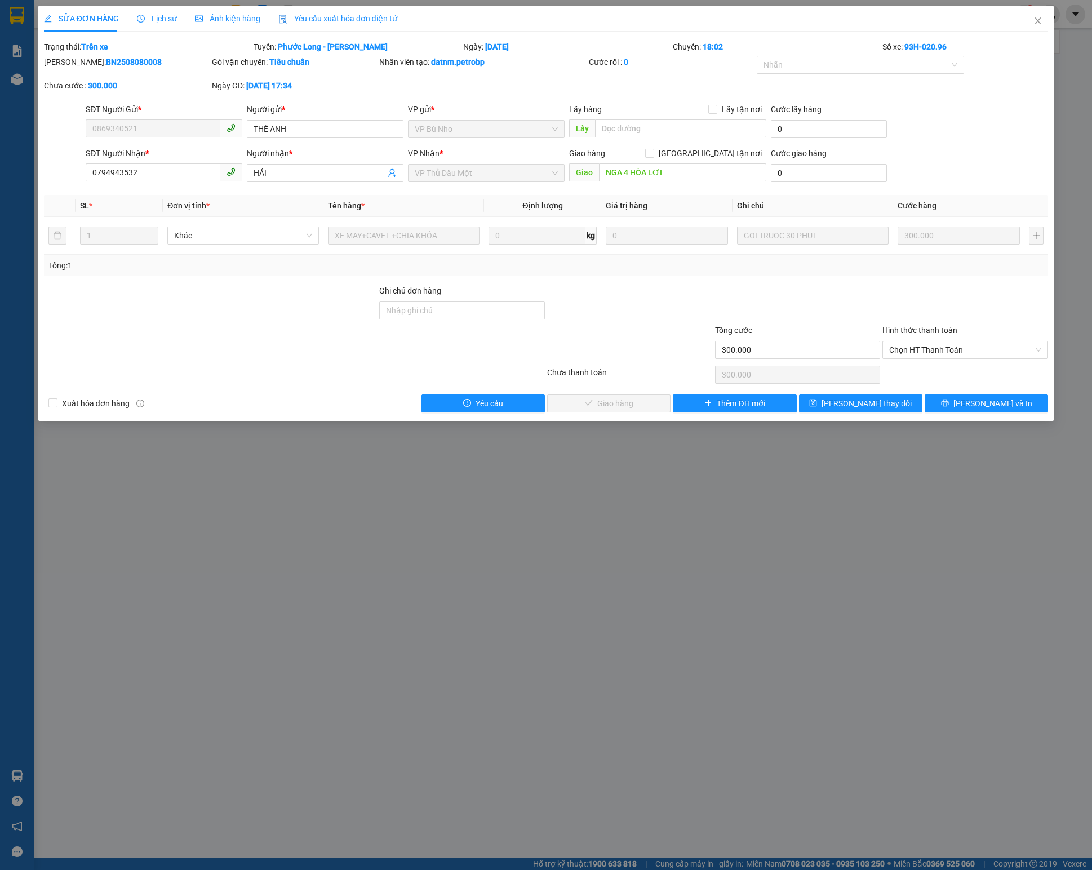
click at [106, 64] on b "BN2508080008" at bounding box center [134, 61] width 56 height 9
copy b "BN2508080008"
drag, startPoint x: 928, startPoint y: 356, endPoint x: 928, endPoint y: 364, distance: 7.9
click at [928, 356] on span "Chọn HT Thanh Toán" at bounding box center [966, 350] width 152 height 17
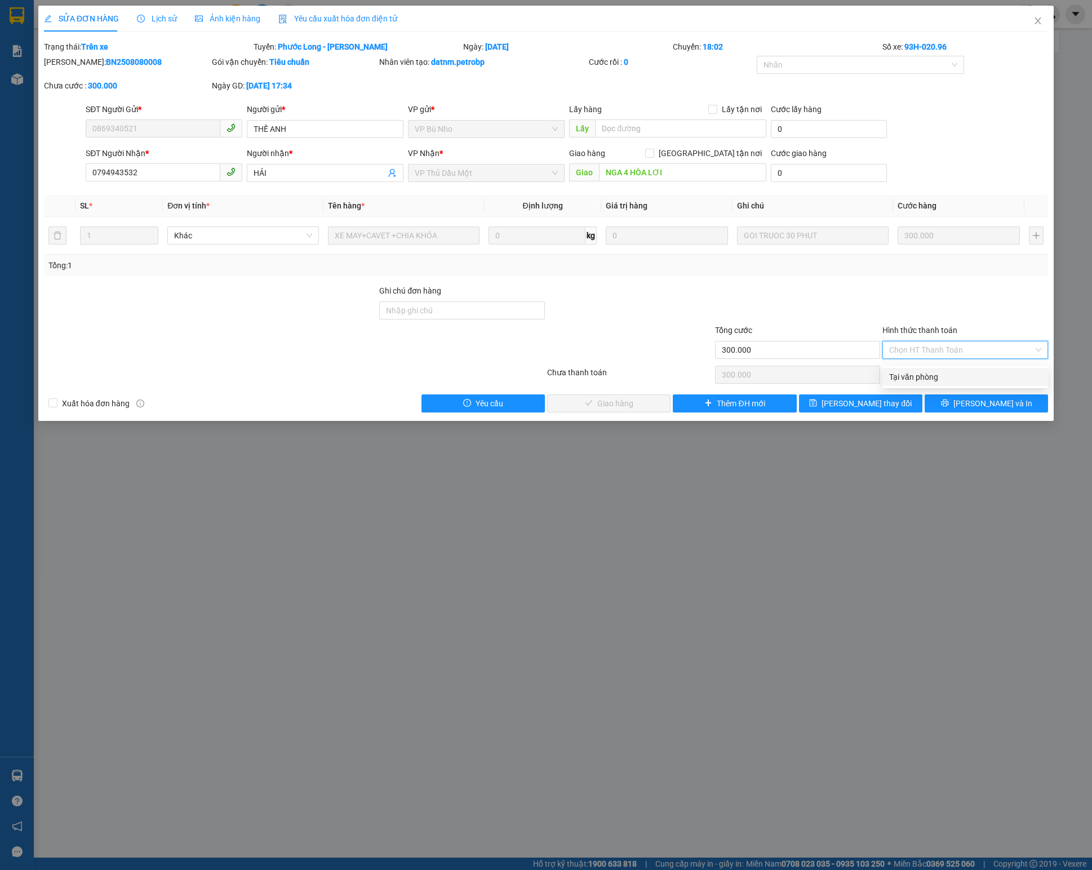
click at [926, 374] on div "Tại văn phòng" at bounding box center [966, 377] width 152 height 12
type input "0"
click at [629, 402] on span "[PERSON_NAME] và Giao hàng" at bounding box center [623, 403] width 108 height 12
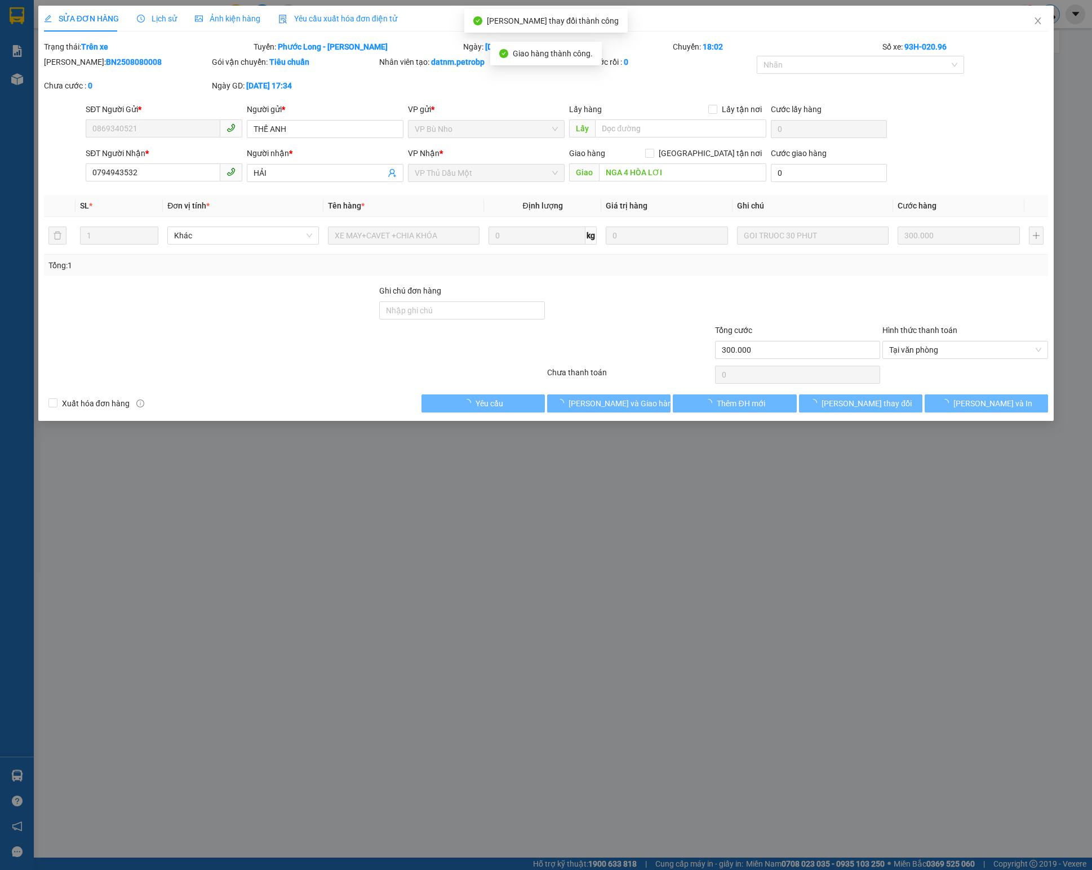
click at [1043, 12] on span "Close" at bounding box center [1039, 22] width 32 height 32
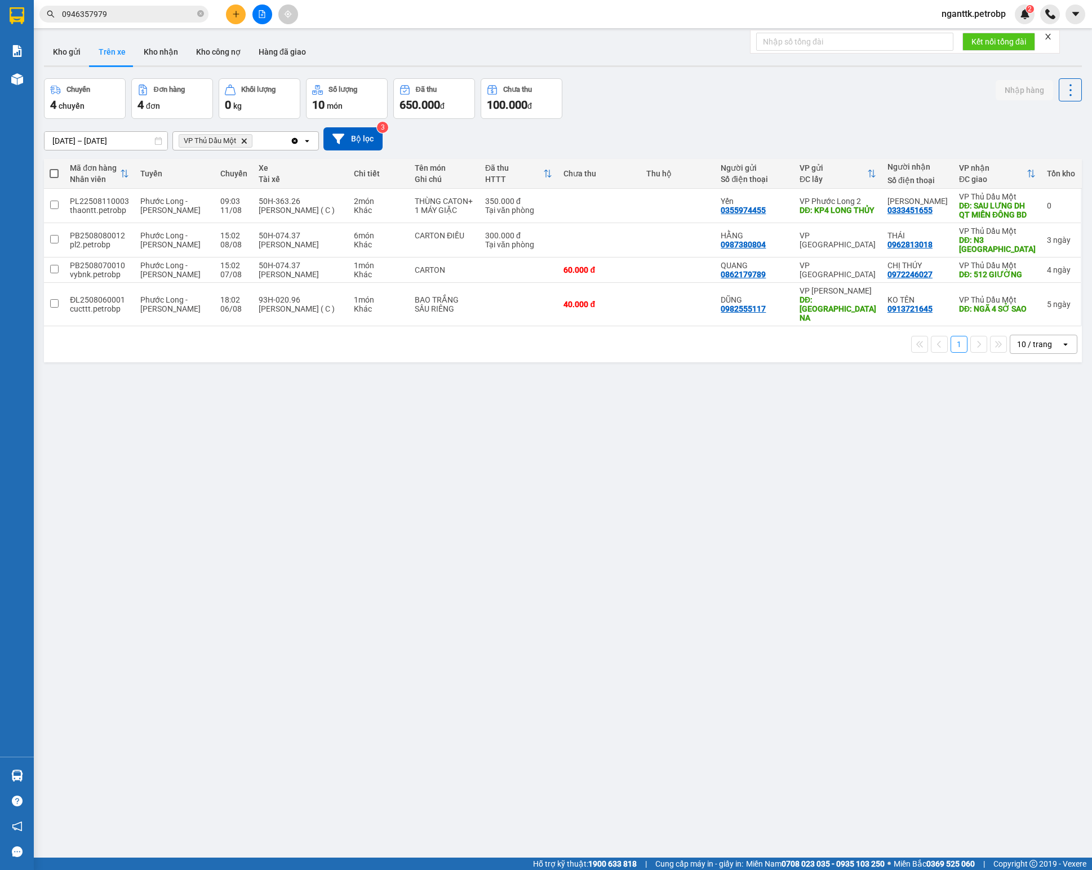
click at [877, 433] on div "ver 1.8.137 Kho gửi Trên xe Kho nhận Kho công nợ Hàng đã giao Chuyến 4 chuyến Đ…" at bounding box center [562, 469] width 1047 height 870
click at [1042, 236] on icon at bounding box center [1046, 240] width 8 height 8
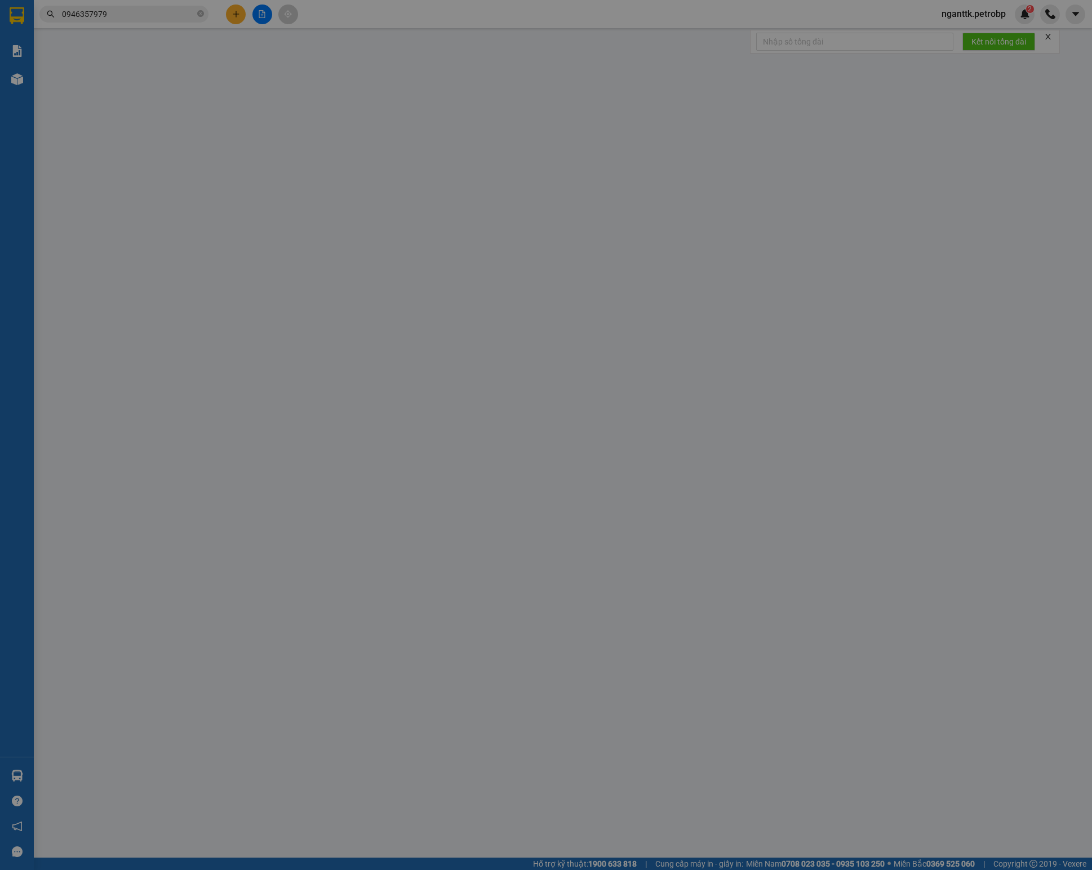
type input "0987380804"
type input "HẰNG"
type input "0962813018"
type input "THÁI"
type input "N3 [GEOGRAPHIC_DATA]"
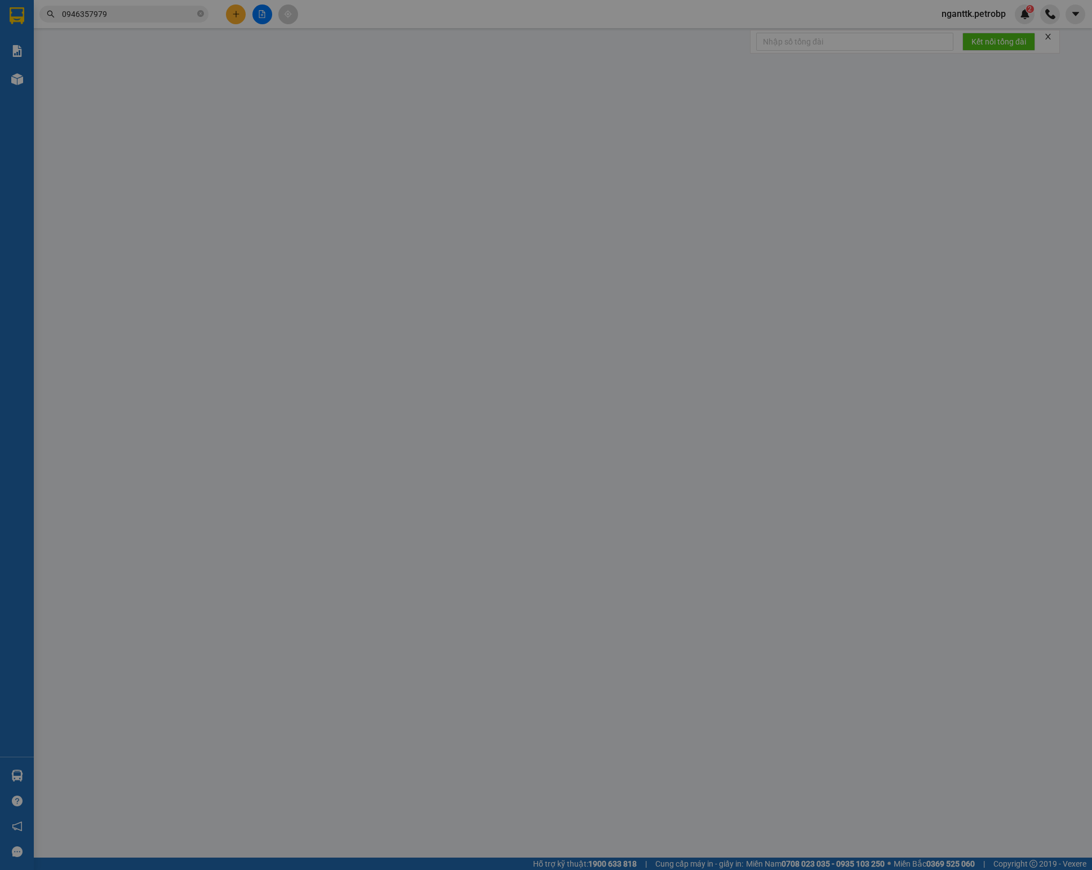
type input "300.000"
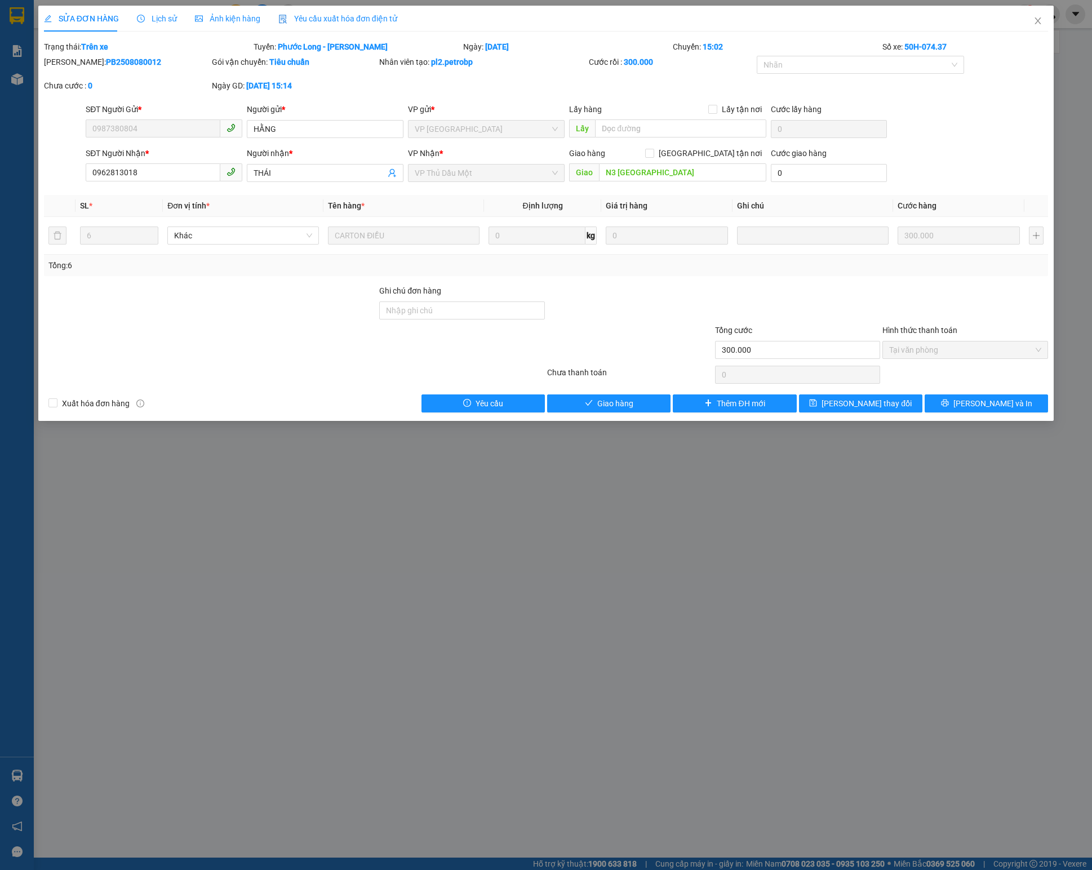
click at [150, 19] on span "Lịch sử" at bounding box center [157, 18] width 40 height 9
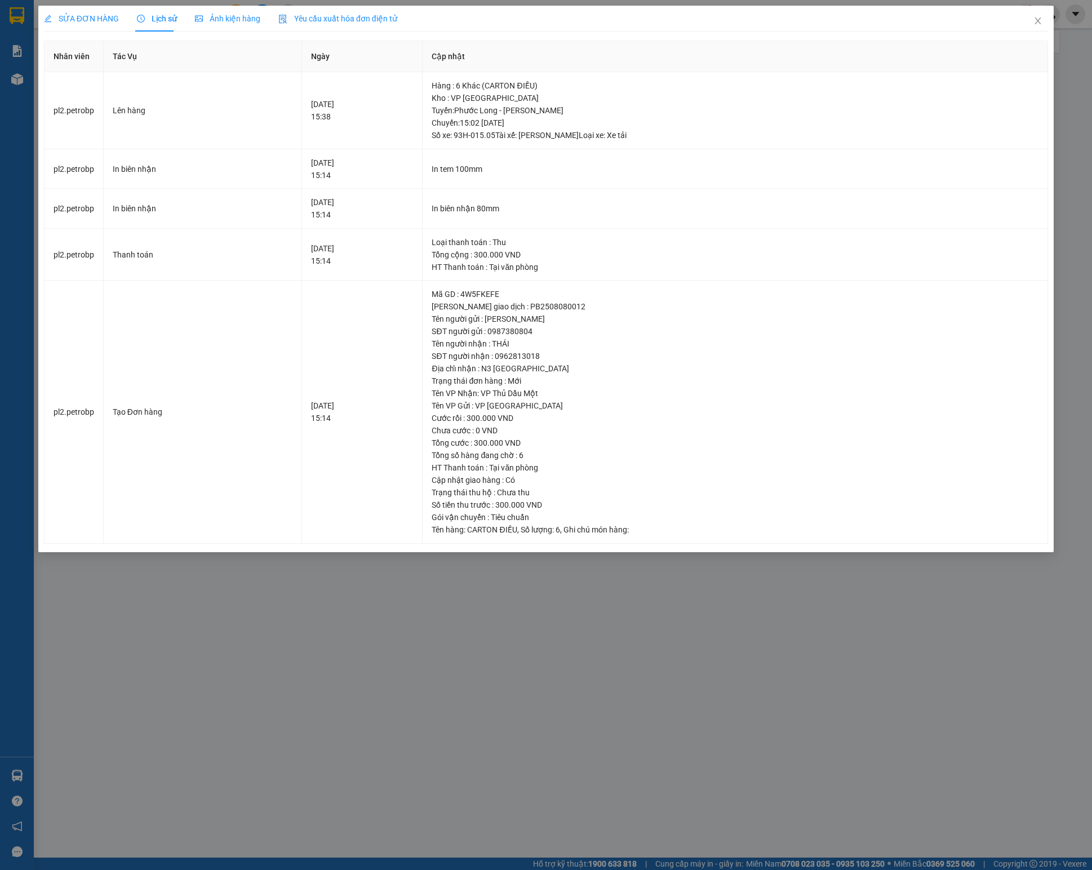
click at [89, 30] on div "SỬA ĐƠN HÀNG" at bounding box center [81, 19] width 75 height 26
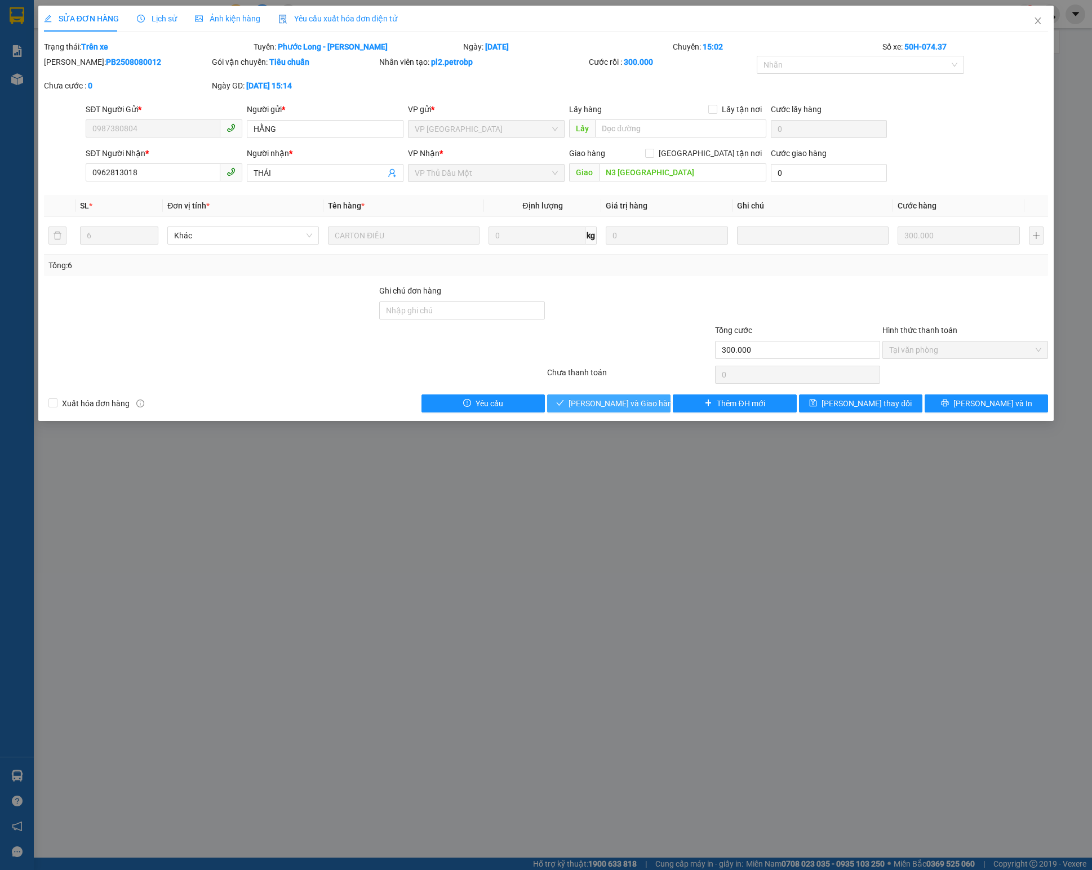
click at [647, 407] on button "[PERSON_NAME] và Giao hàng" at bounding box center [608, 404] width 123 height 18
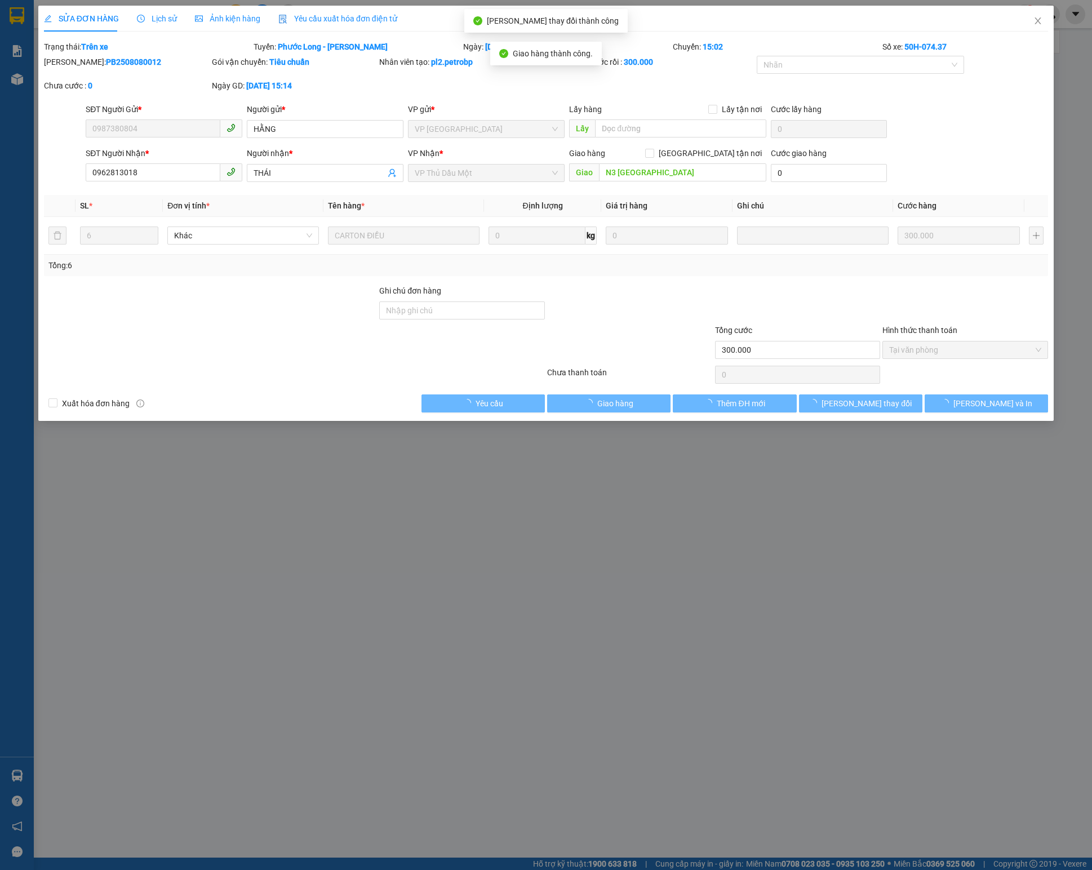
click at [1026, 11] on span "Close" at bounding box center [1039, 22] width 32 height 32
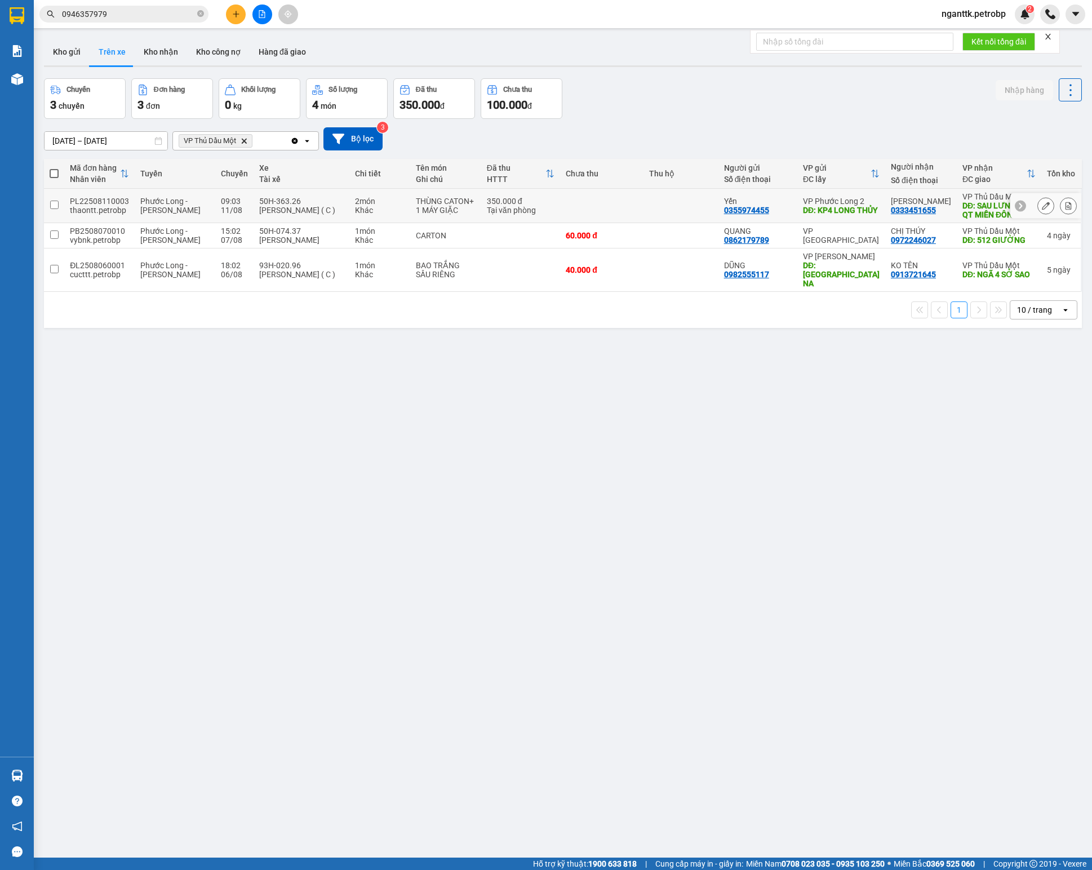
click at [1042, 210] on icon at bounding box center [1046, 206] width 8 height 8
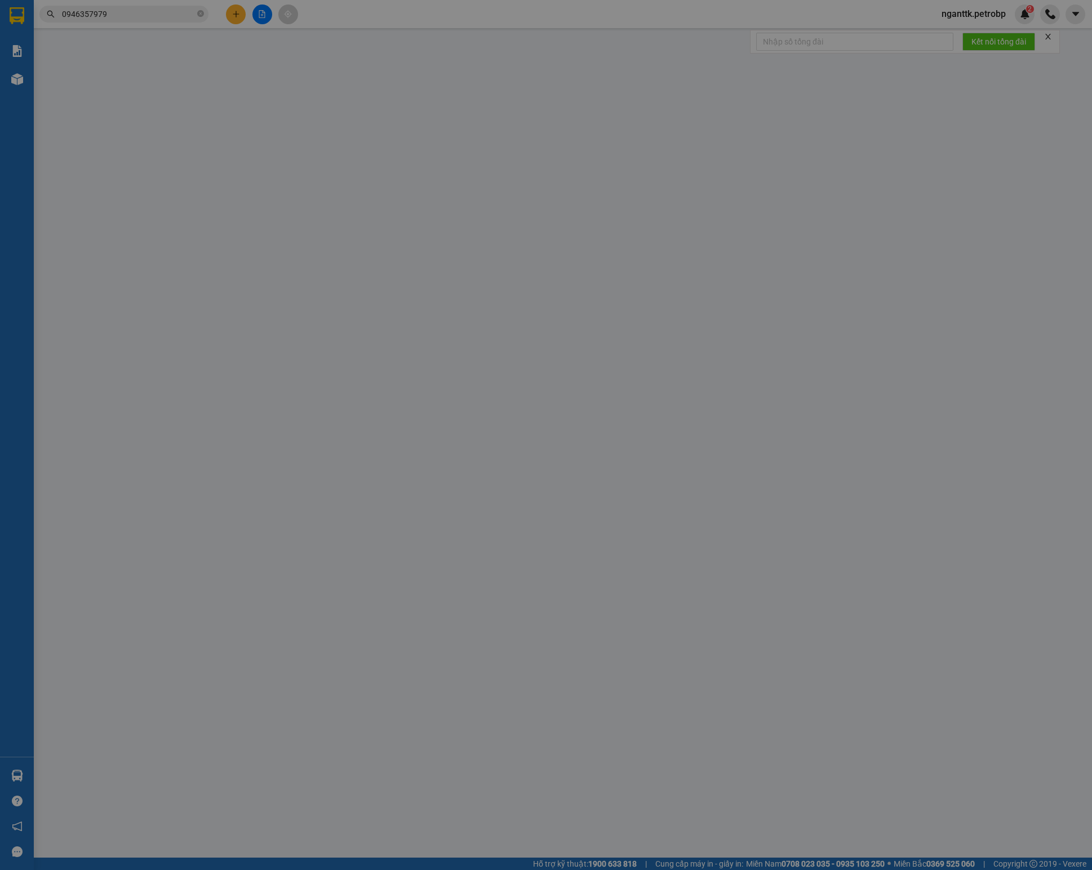
type input "0355974455"
type input "Yến"
type input "KP4 LONG THỦY"
type input "50.000"
type input "0333451655"
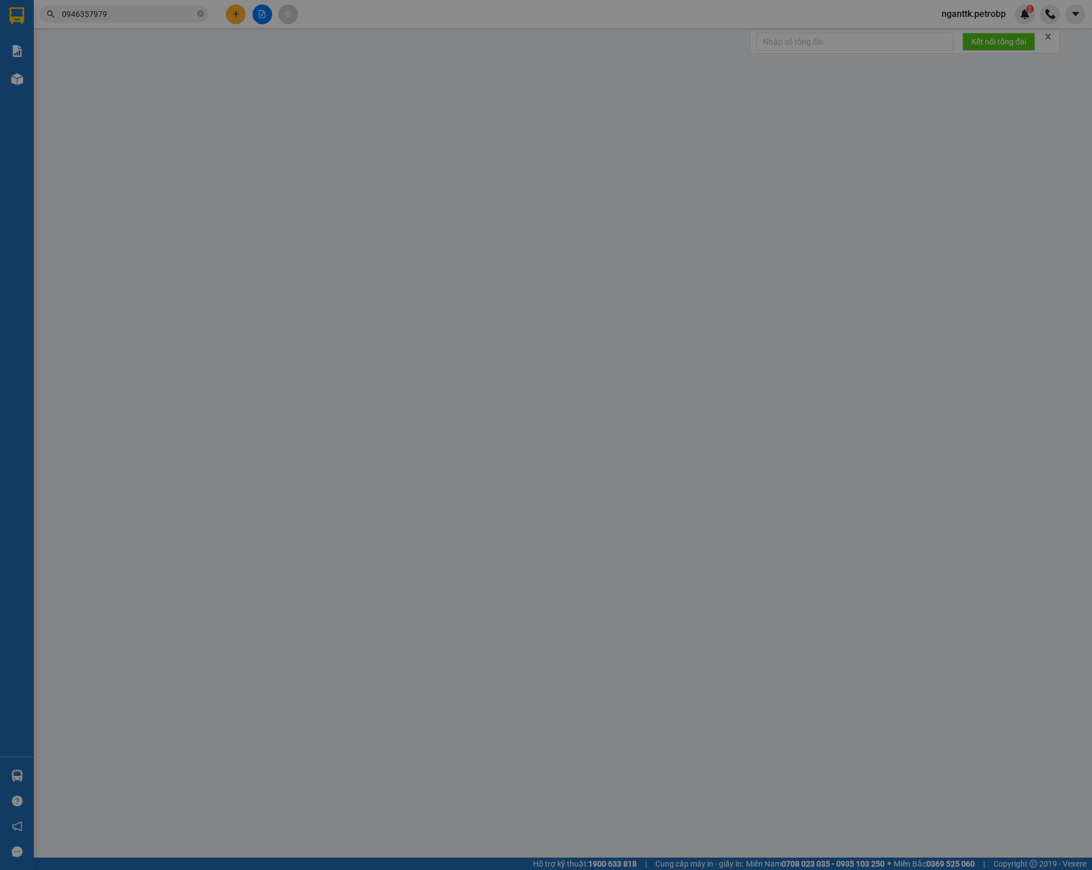
type input "[PERSON_NAME]"
type input "SAU LƯNG DH QT MIỀN ĐÔNG BD"
type input "50.000"
type input "350.000"
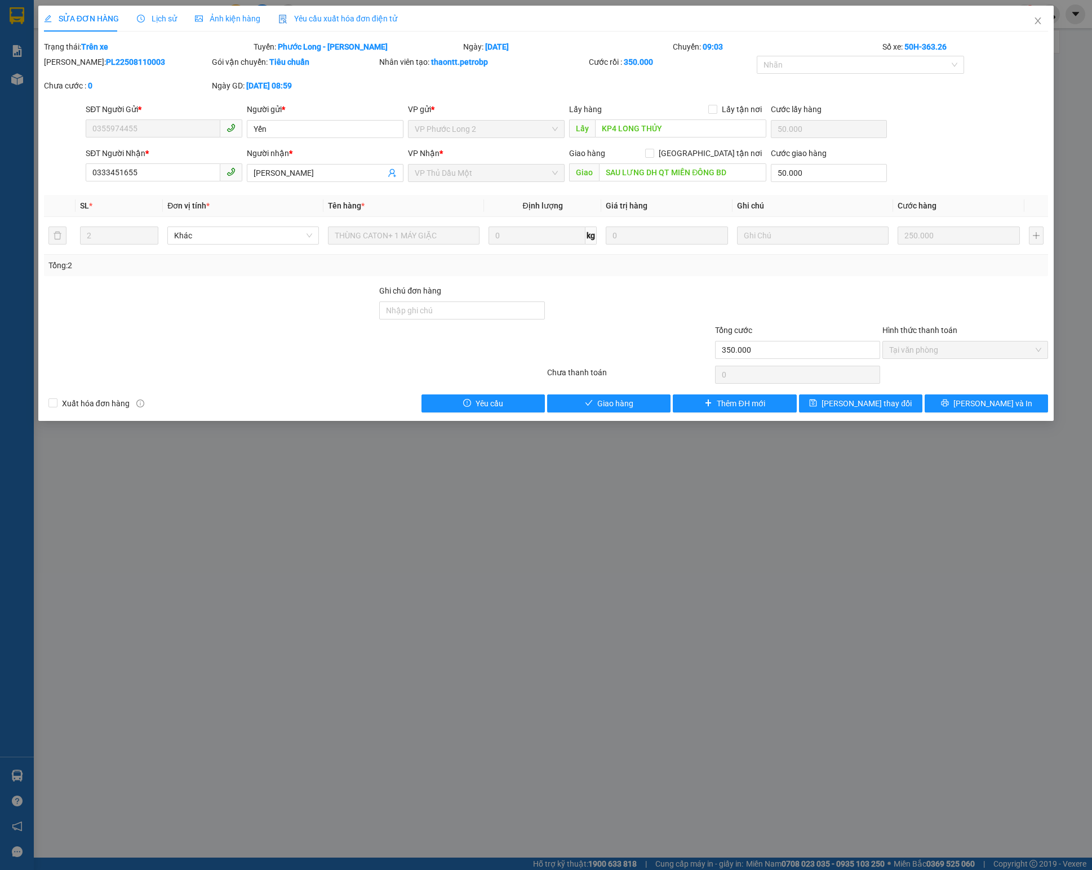
click at [167, 16] on span "Lịch sử" at bounding box center [157, 18] width 40 height 9
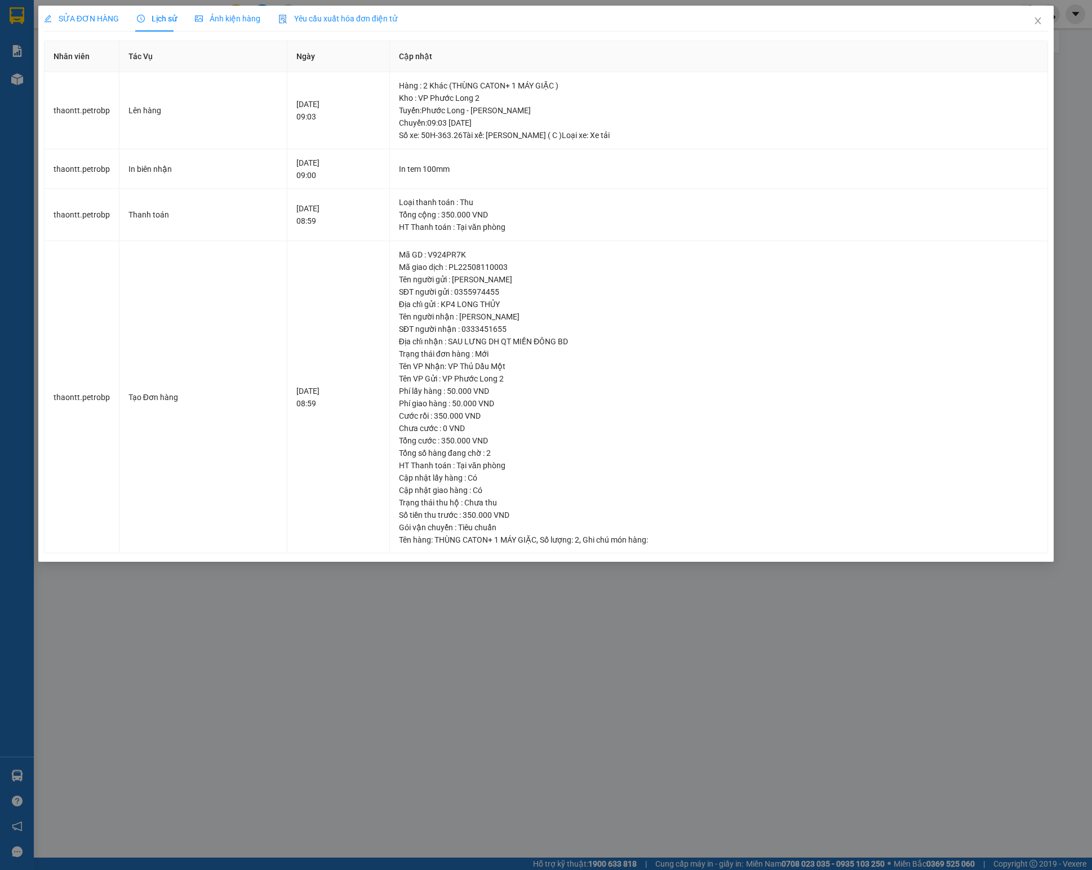
click at [80, 26] on div "SỬA ĐƠN HÀNG" at bounding box center [81, 19] width 75 height 26
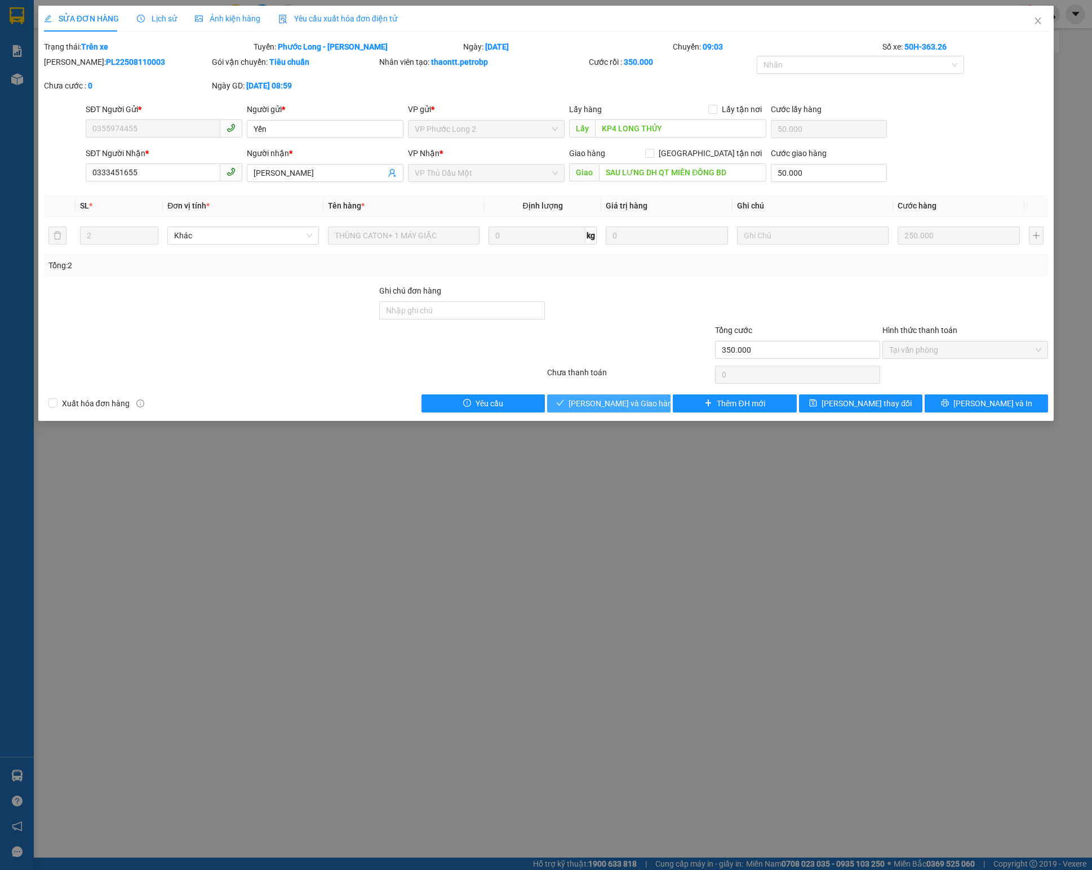
drag, startPoint x: 617, startPoint y: 408, endPoint x: 643, endPoint y: 387, distance: 33.6
click at [616, 408] on span "[PERSON_NAME] và Giao hàng" at bounding box center [623, 403] width 108 height 12
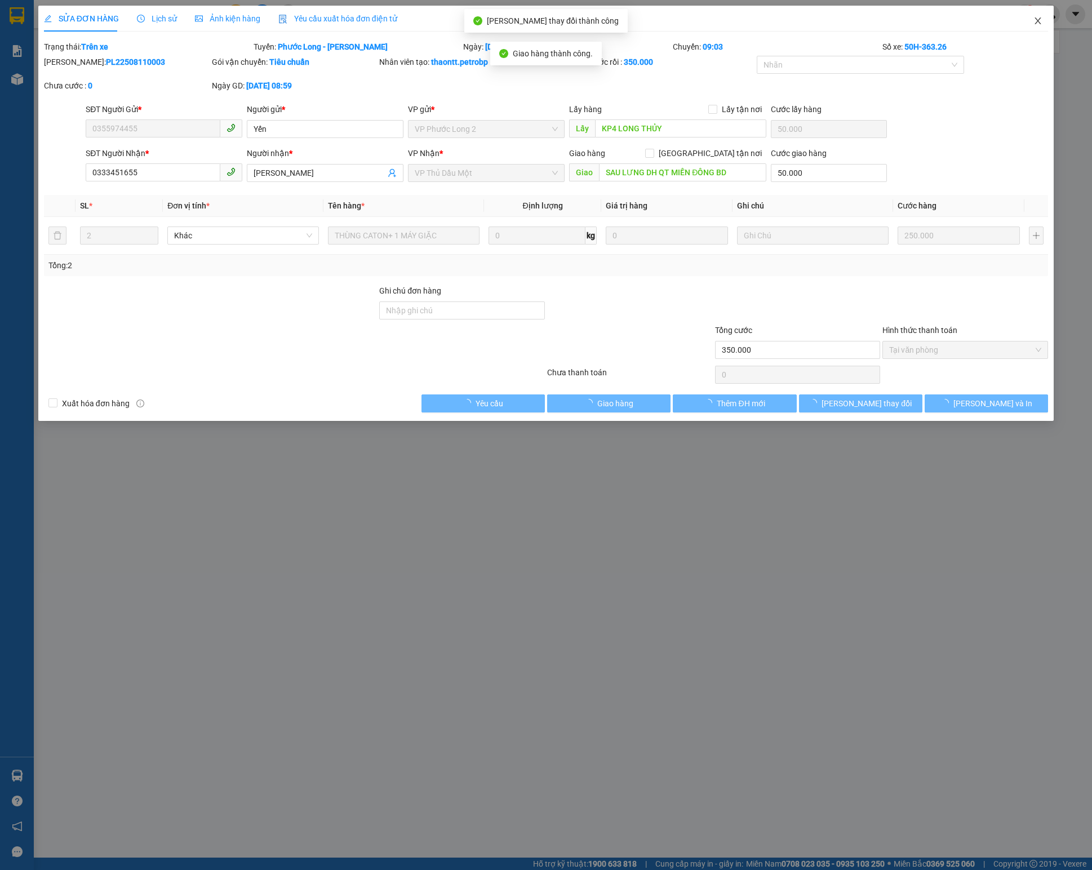
click at [1039, 30] on span "Close" at bounding box center [1039, 22] width 32 height 32
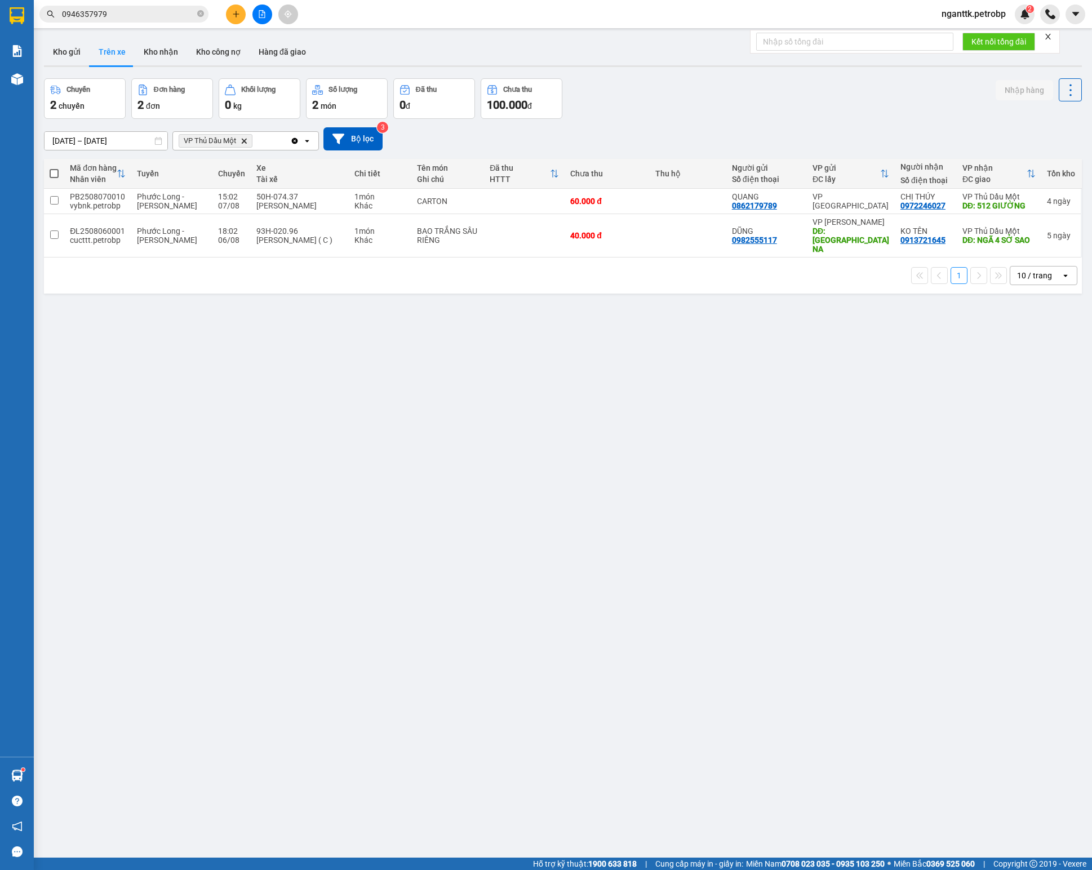
drag, startPoint x: 937, startPoint y: 481, endPoint x: 914, endPoint y: 421, distance: 64.9
click at [936, 481] on div "ver 1.8.137 Kho gửi Trên xe Kho nhận Kho công nợ Hàng đã giao Chuyến 2 chuyến Đ…" at bounding box center [562, 469] width 1047 height 870
